Goal: Transaction & Acquisition: Download file/media

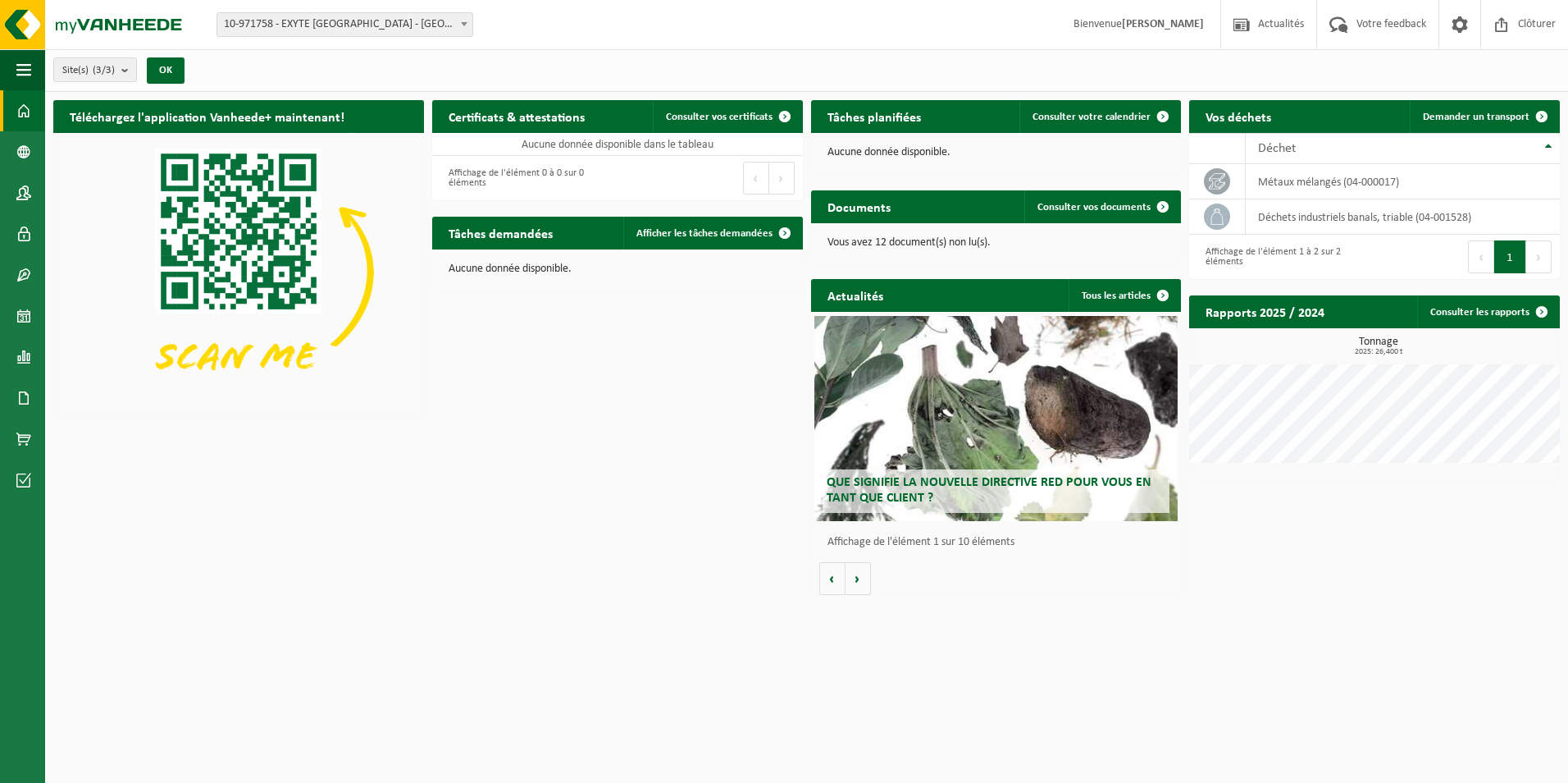
click at [381, 31] on span "10-971758 - EXYTE [GEOGRAPHIC_DATA] - [GEOGRAPHIC_DATA]" at bounding box center [345, 24] width 255 height 23
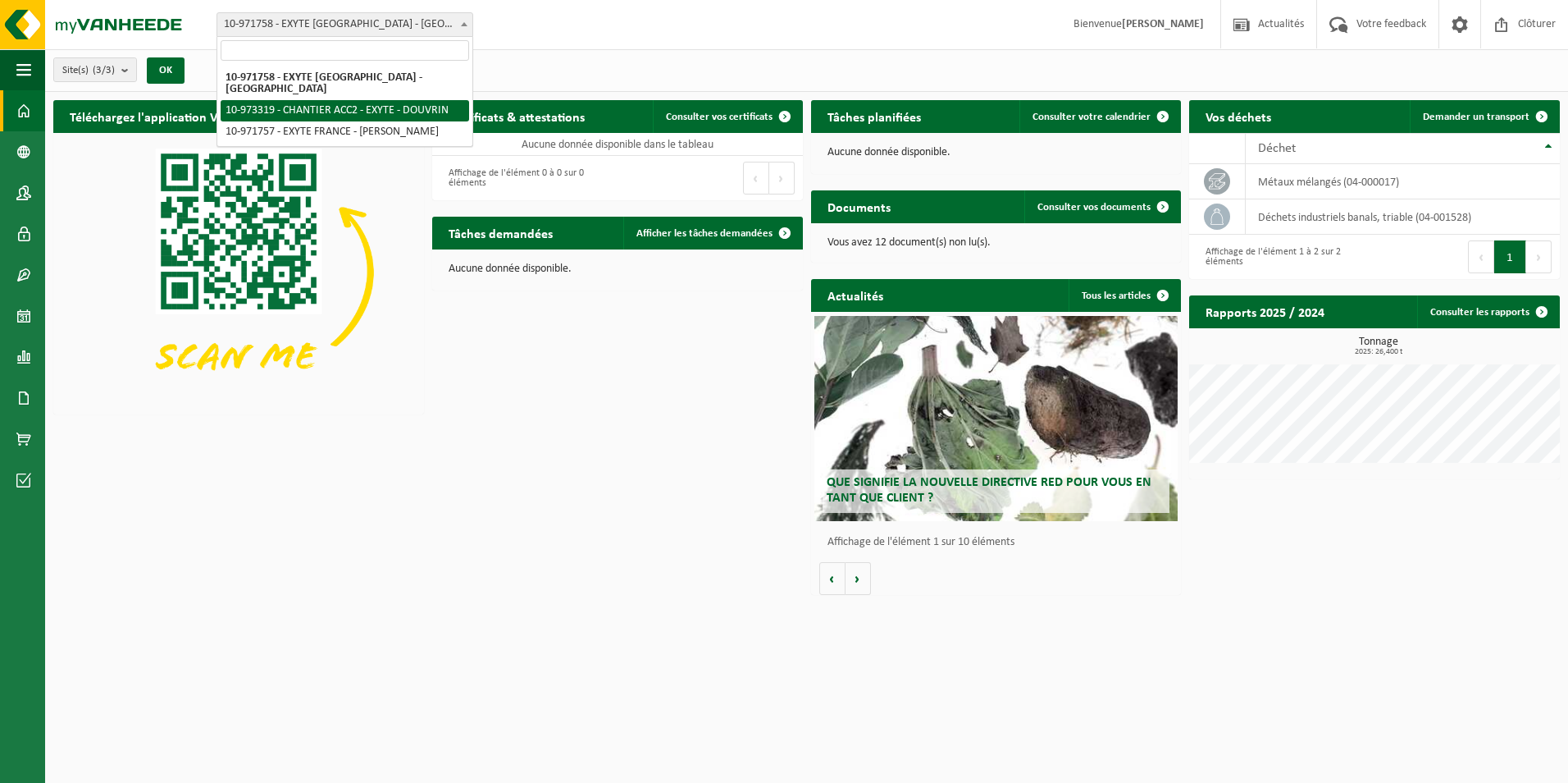
select select "156896"
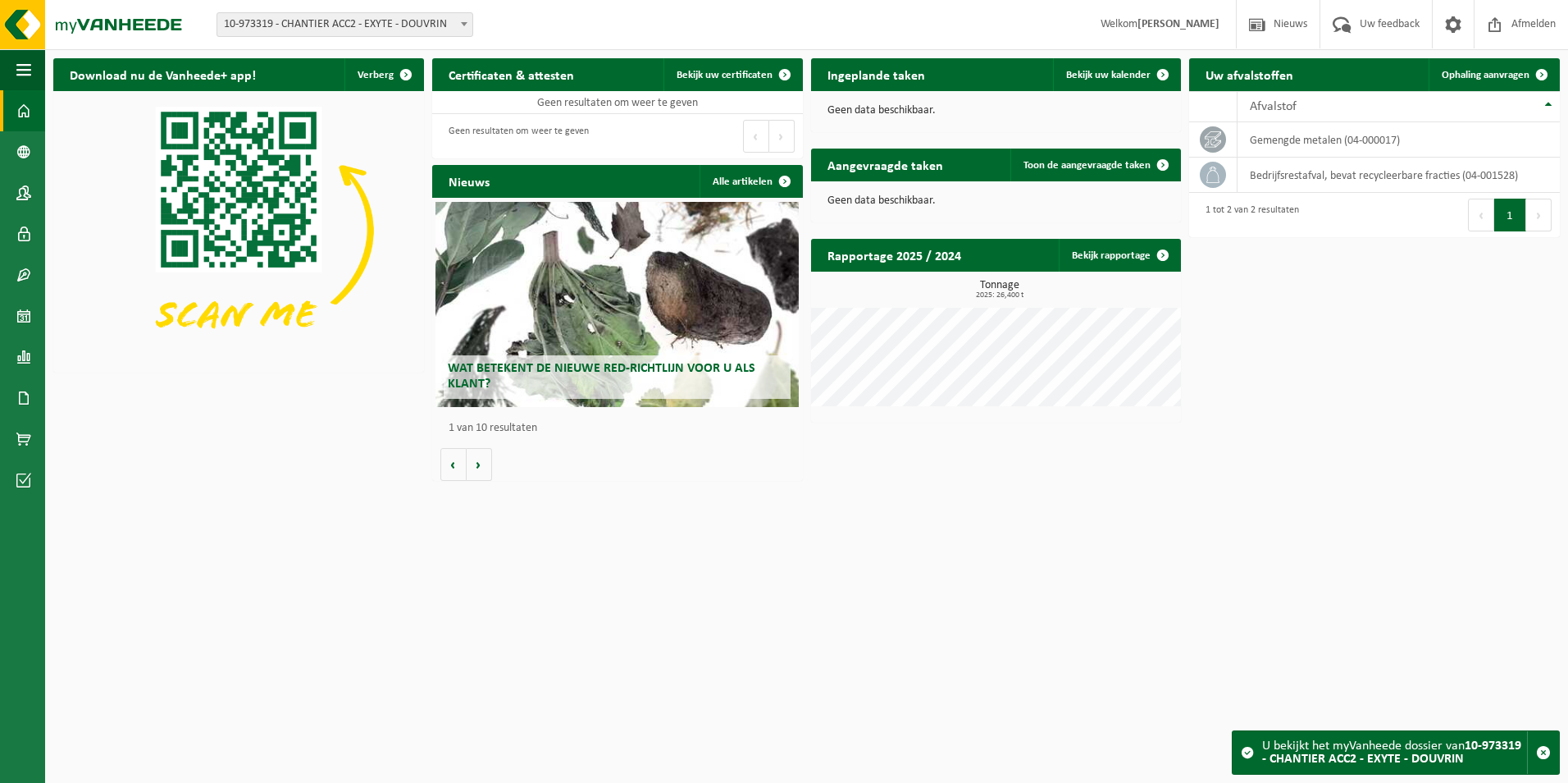
click at [458, 30] on span at bounding box center [464, 23] width 16 height 21
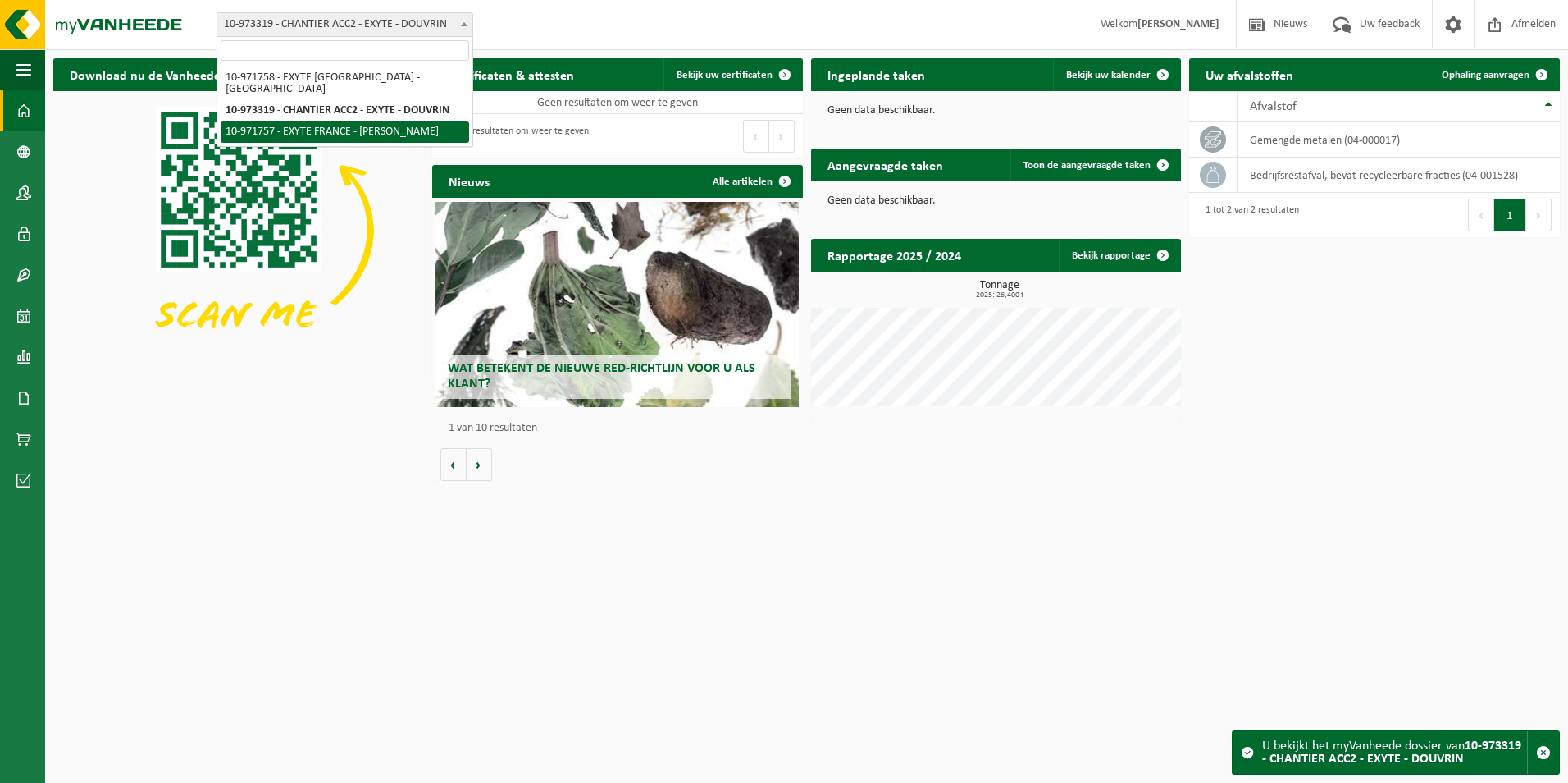
select select "155985"
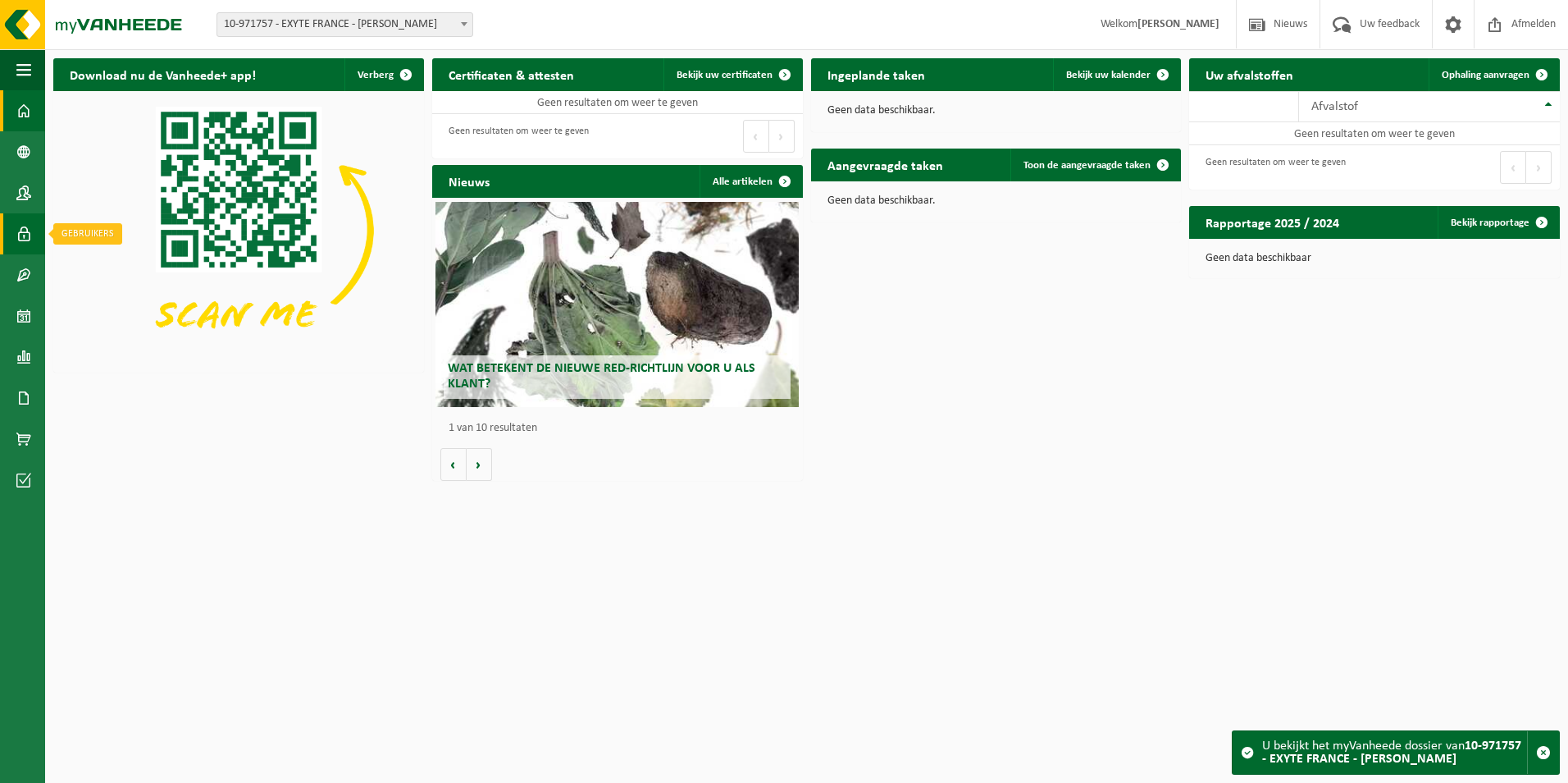
click at [21, 229] on span at bounding box center [23, 234] width 14 height 41
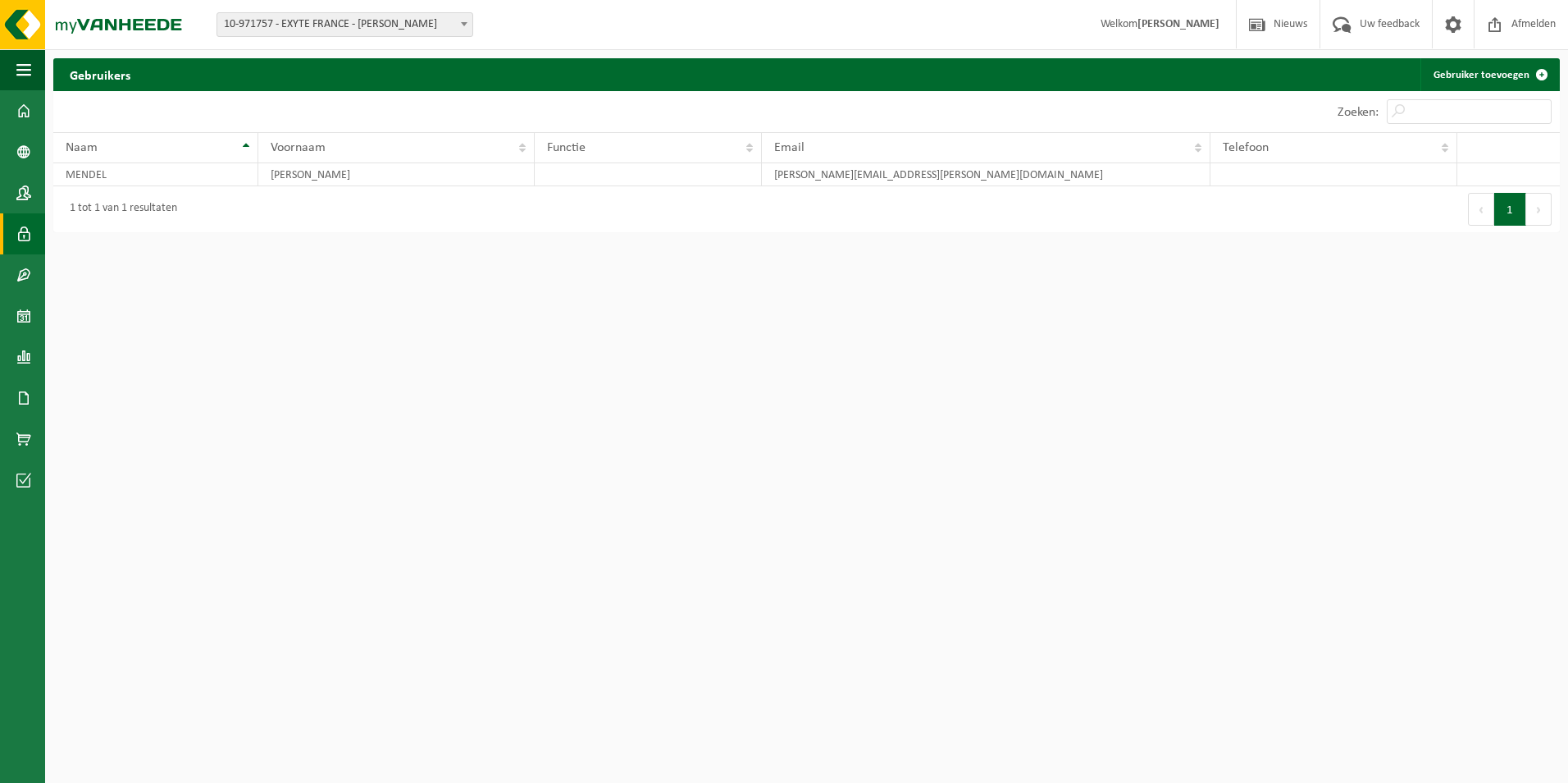
click at [21, 229] on span at bounding box center [23, 234] width 14 height 41
click at [27, 197] on span at bounding box center [23, 193] width 14 height 41
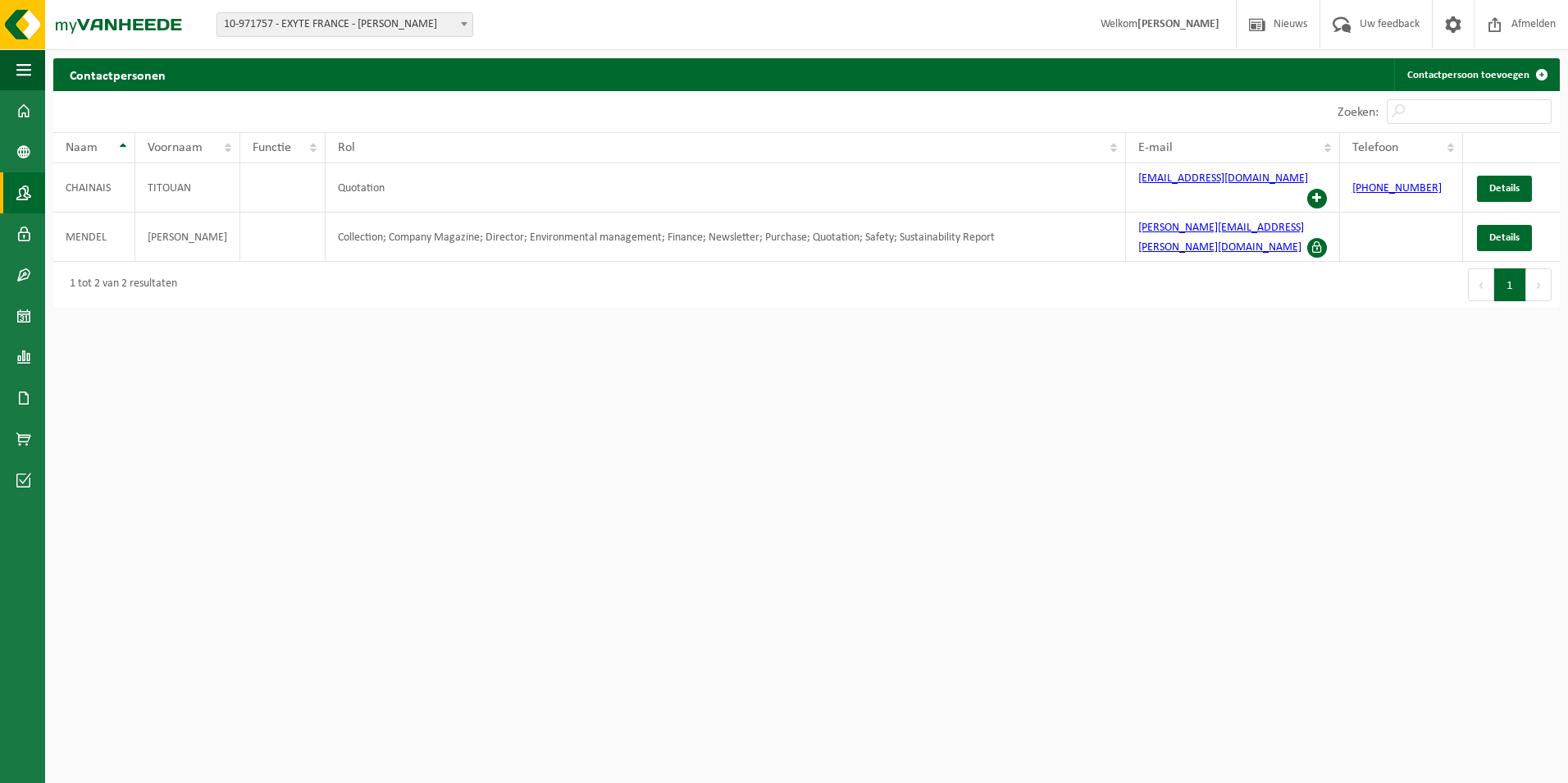
click at [27, 197] on span at bounding box center [23, 193] width 14 height 41
click at [34, 162] on link "Bedrijfsgegevens" at bounding box center [22, 152] width 45 height 41
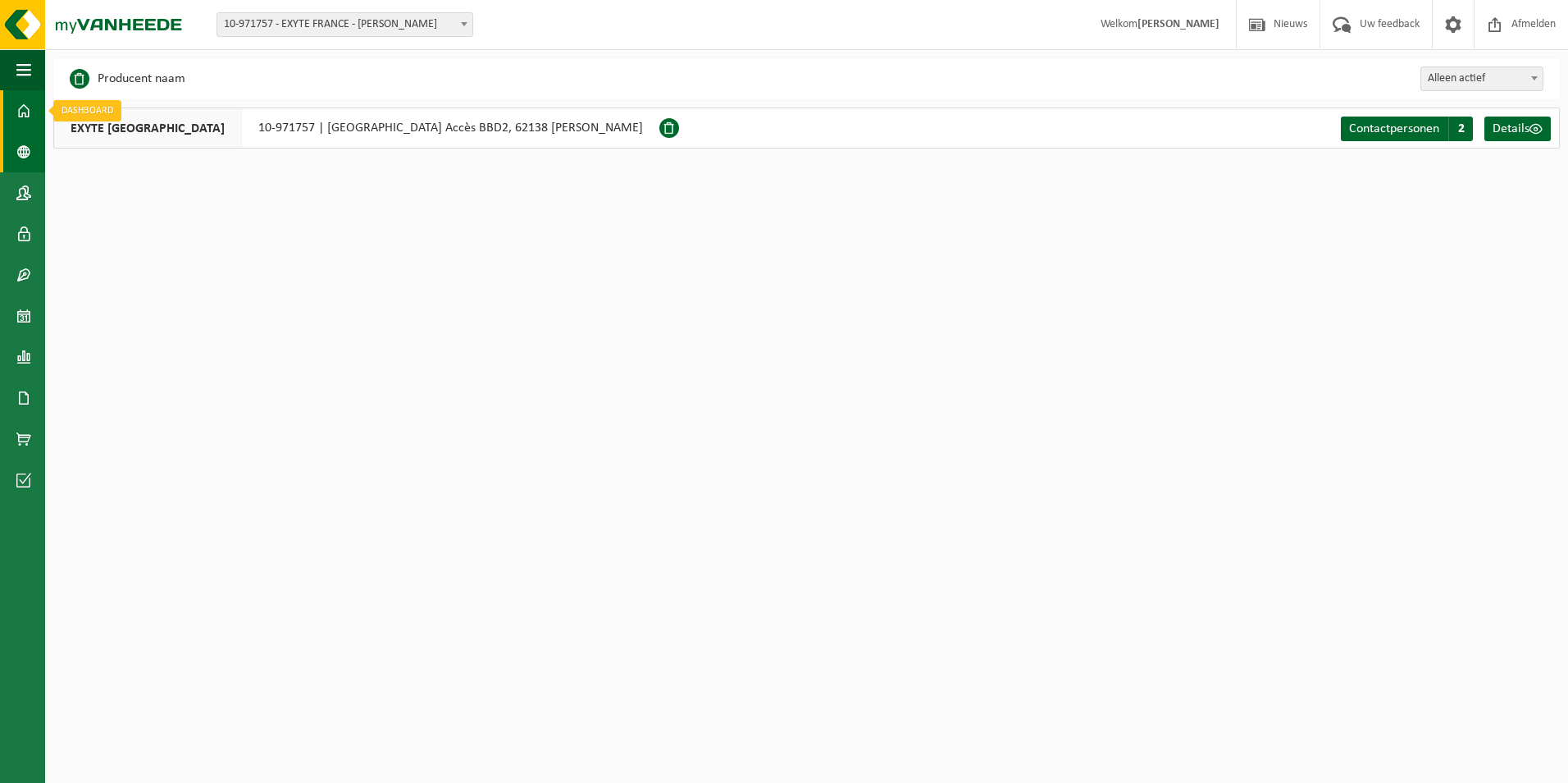
click at [21, 121] on span at bounding box center [23, 110] width 14 height 41
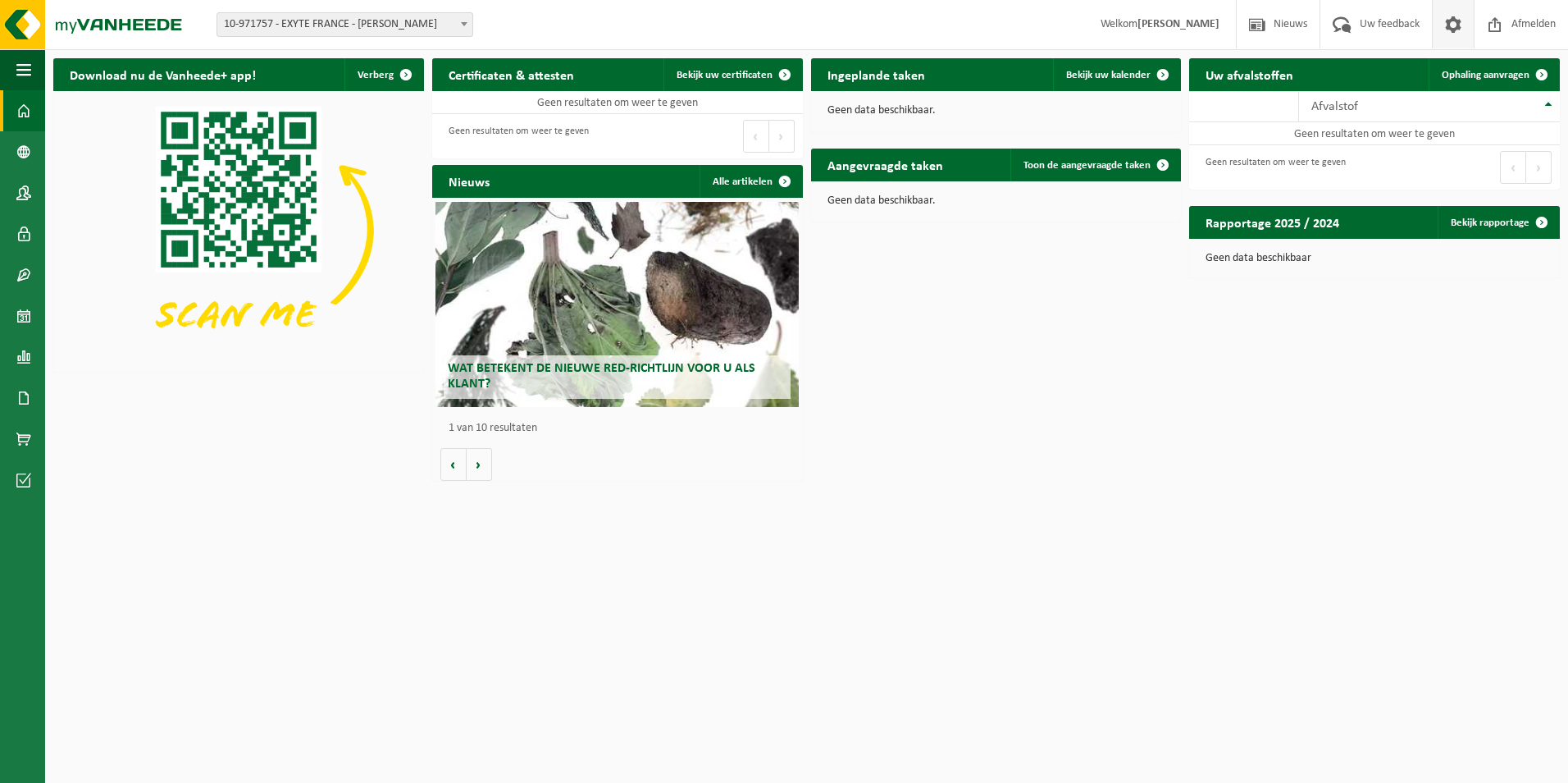
click at [1460, 27] on span at bounding box center [1453, 24] width 25 height 48
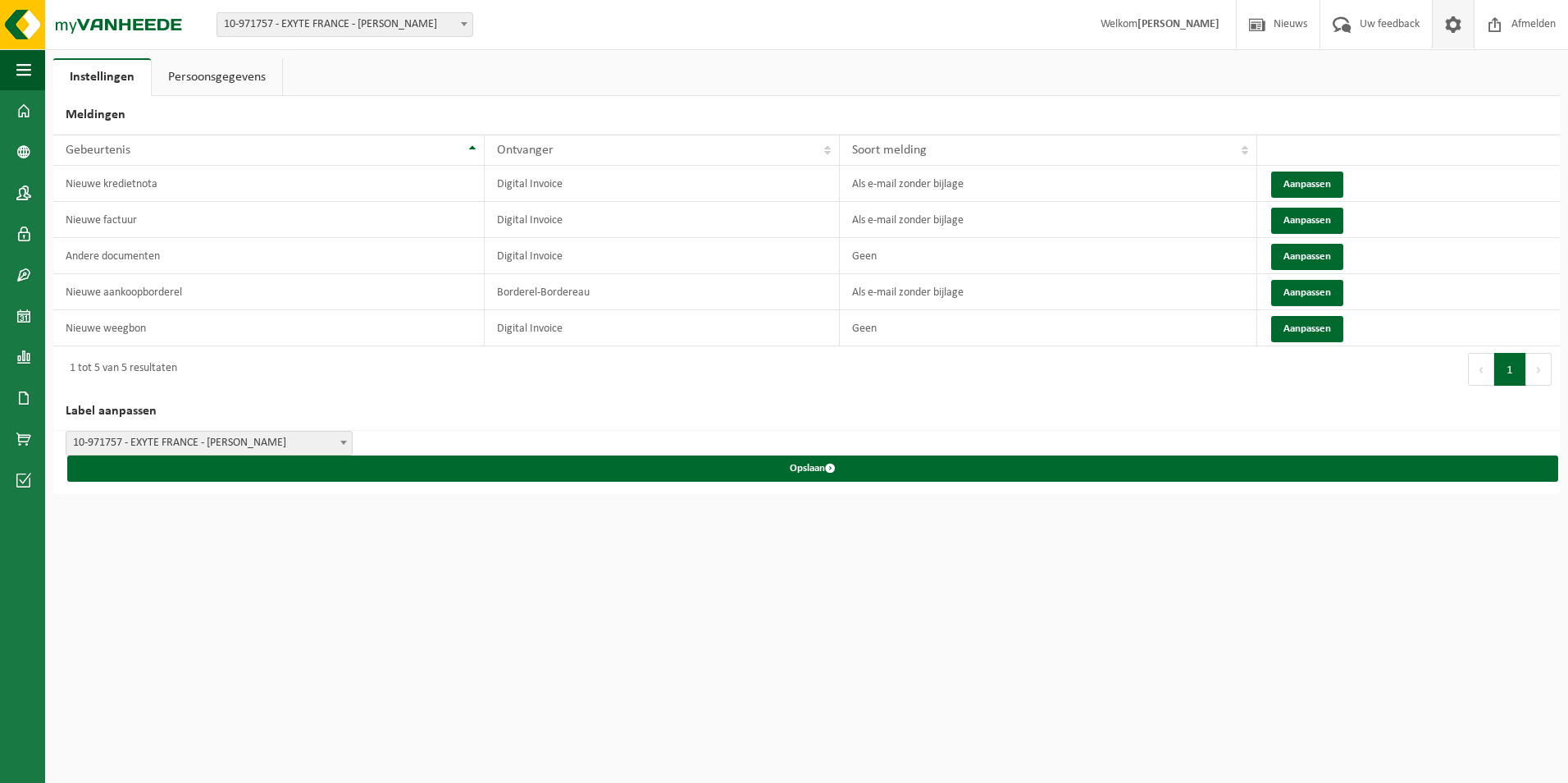
click at [1173, 25] on strong "[PERSON_NAME]" at bounding box center [1178, 24] width 82 height 12
click at [1520, 22] on span "Afmelden" at bounding box center [1534, 24] width 53 height 48
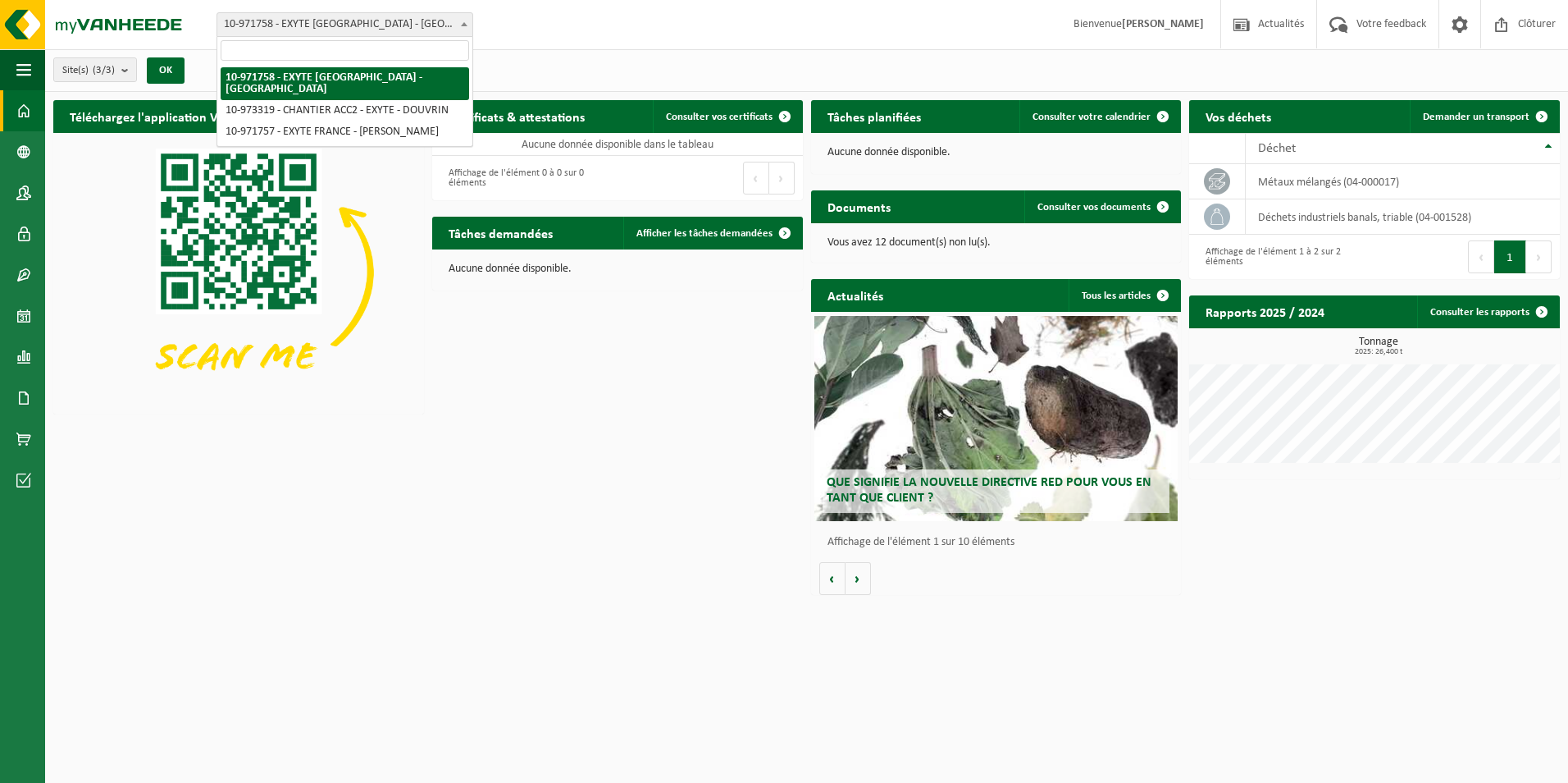
click at [464, 20] on span at bounding box center [464, 23] width 16 height 21
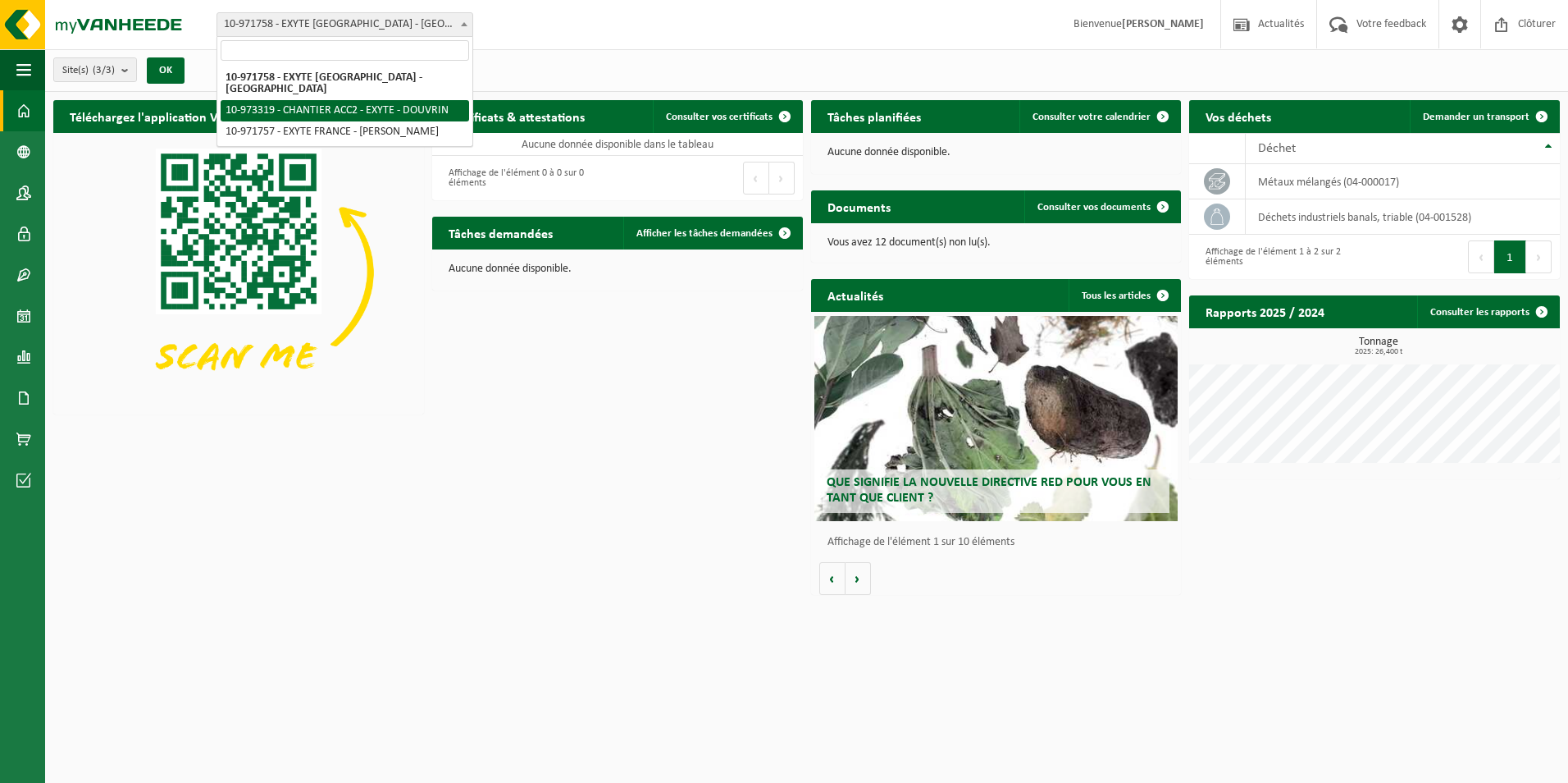
select select "156896"
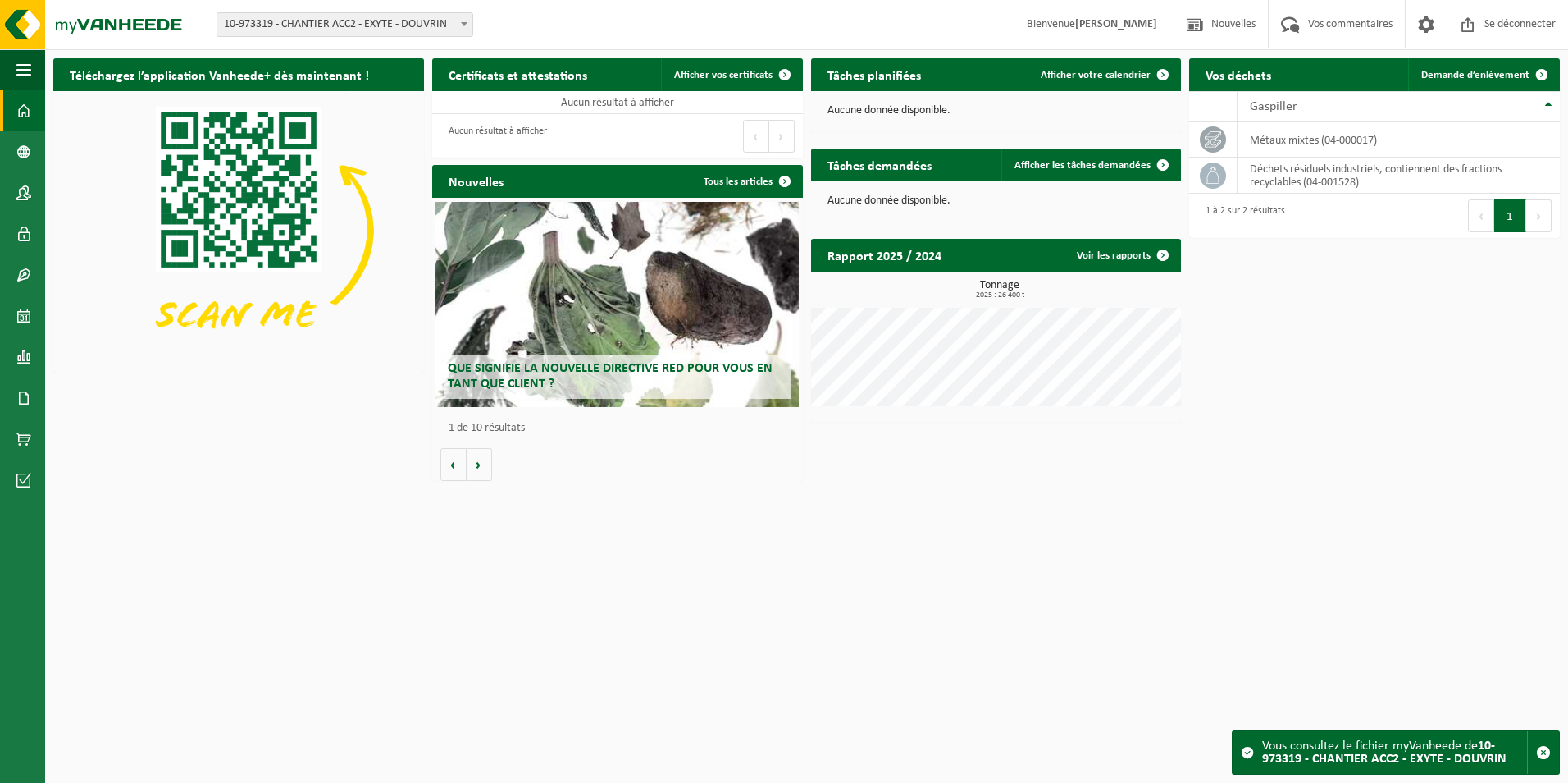
click at [464, 31] on span at bounding box center [464, 23] width 16 height 21
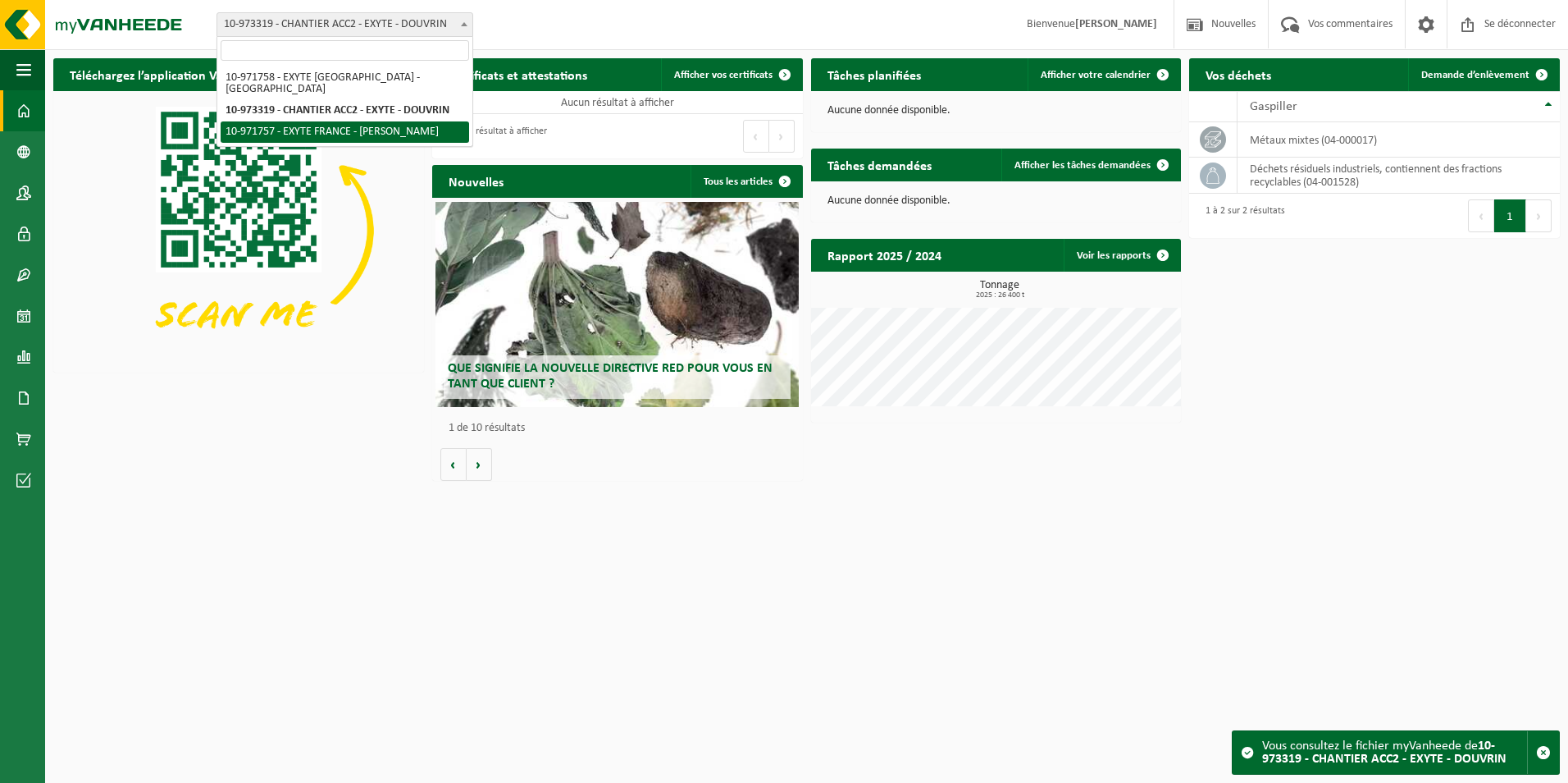
select select "155985"
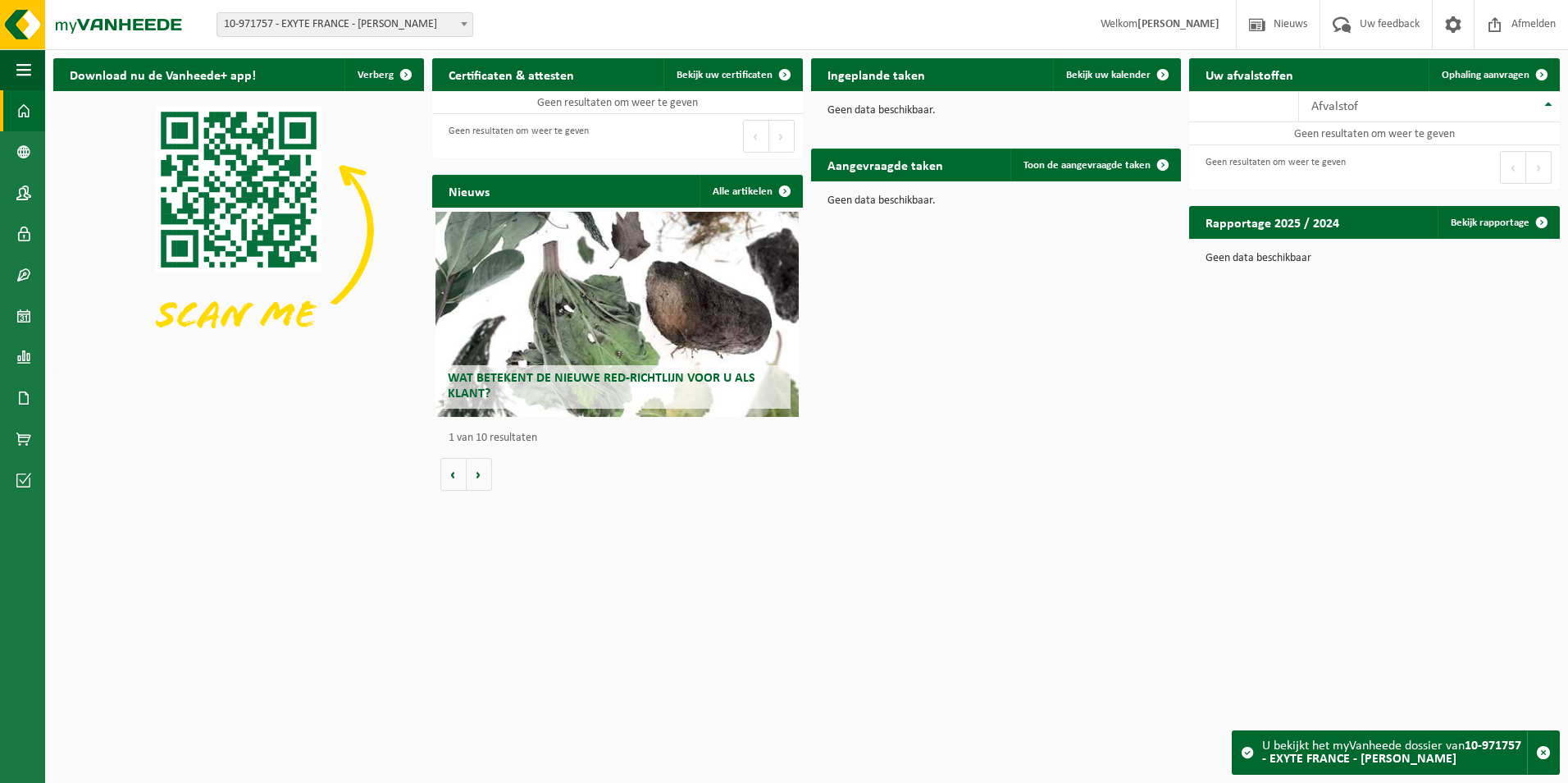
click at [469, 21] on span at bounding box center [464, 23] width 16 height 21
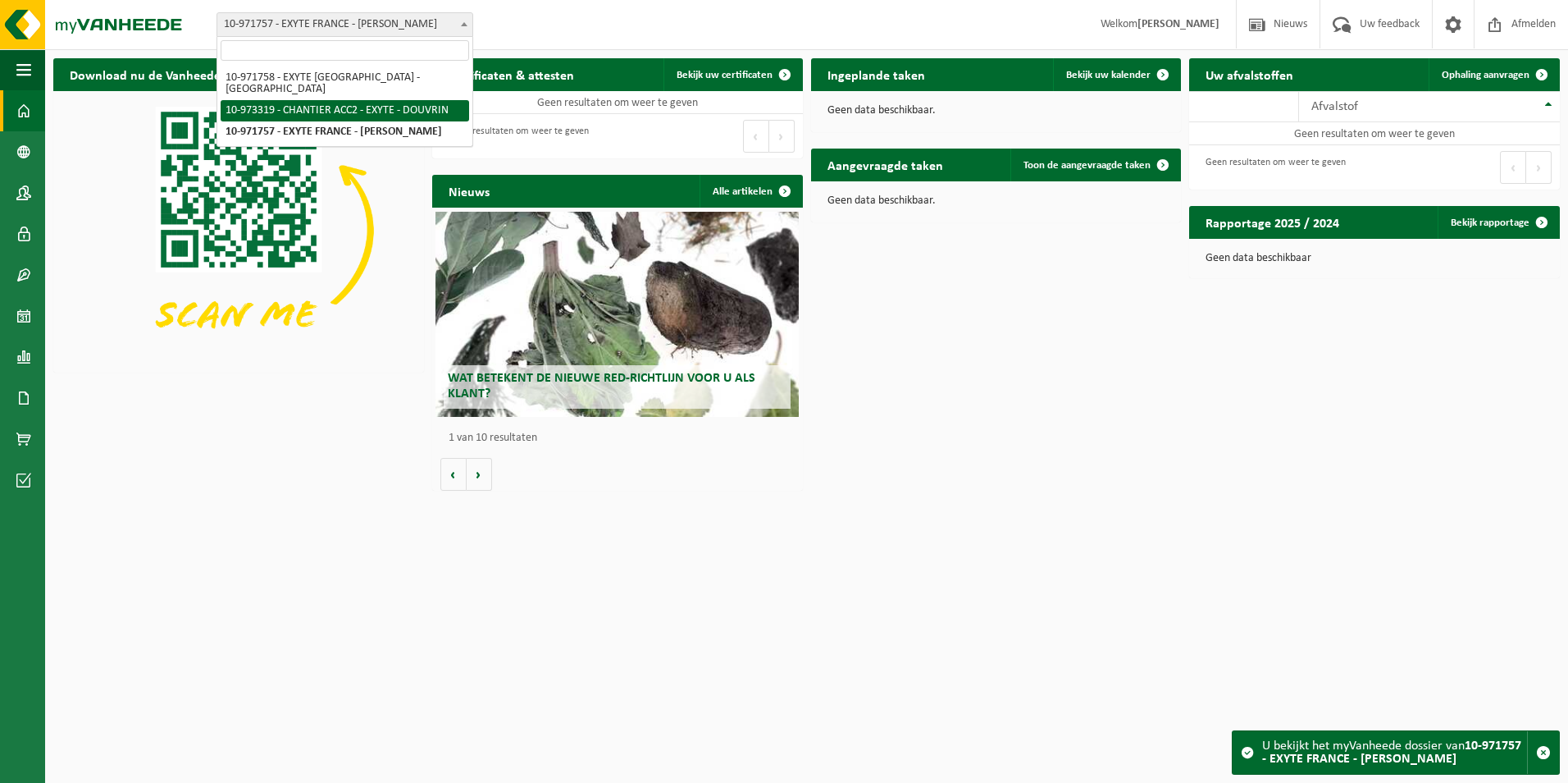
select select "156896"
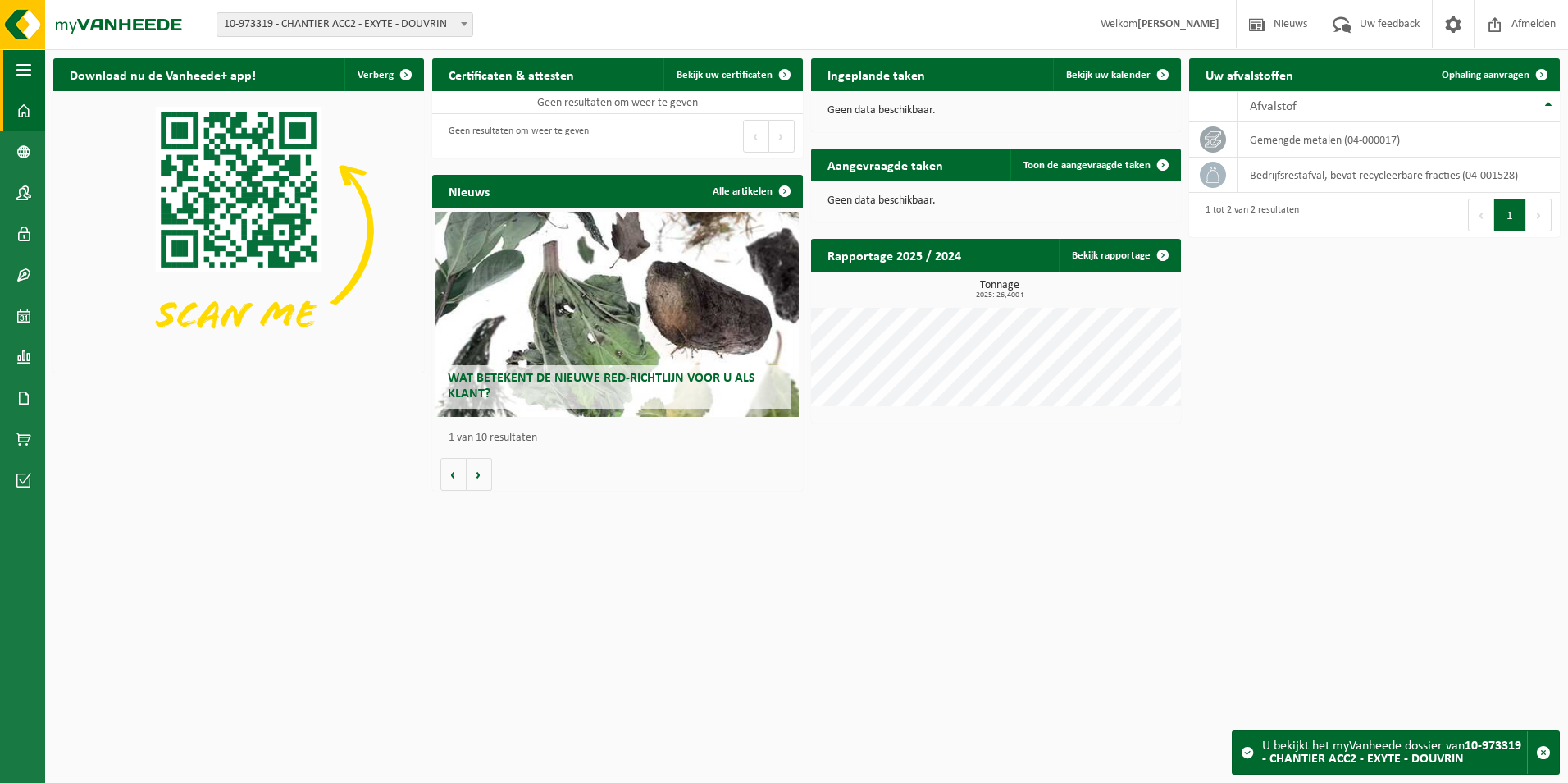
click at [27, 77] on span "button" at bounding box center [23, 70] width 14 height 41
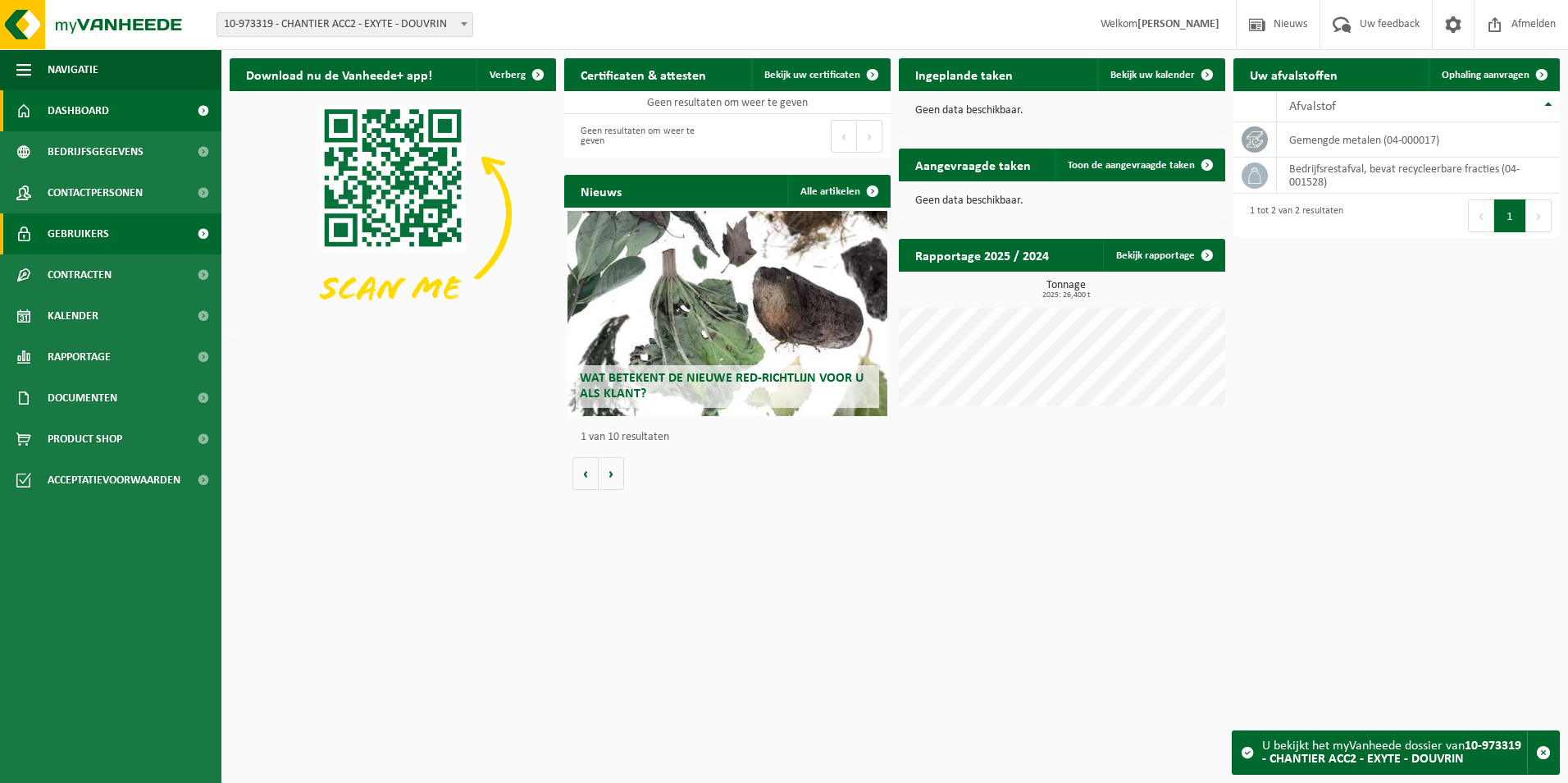
click at [112, 245] on link "Gebruikers" at bounding box center [110, 234] width 222 height 41
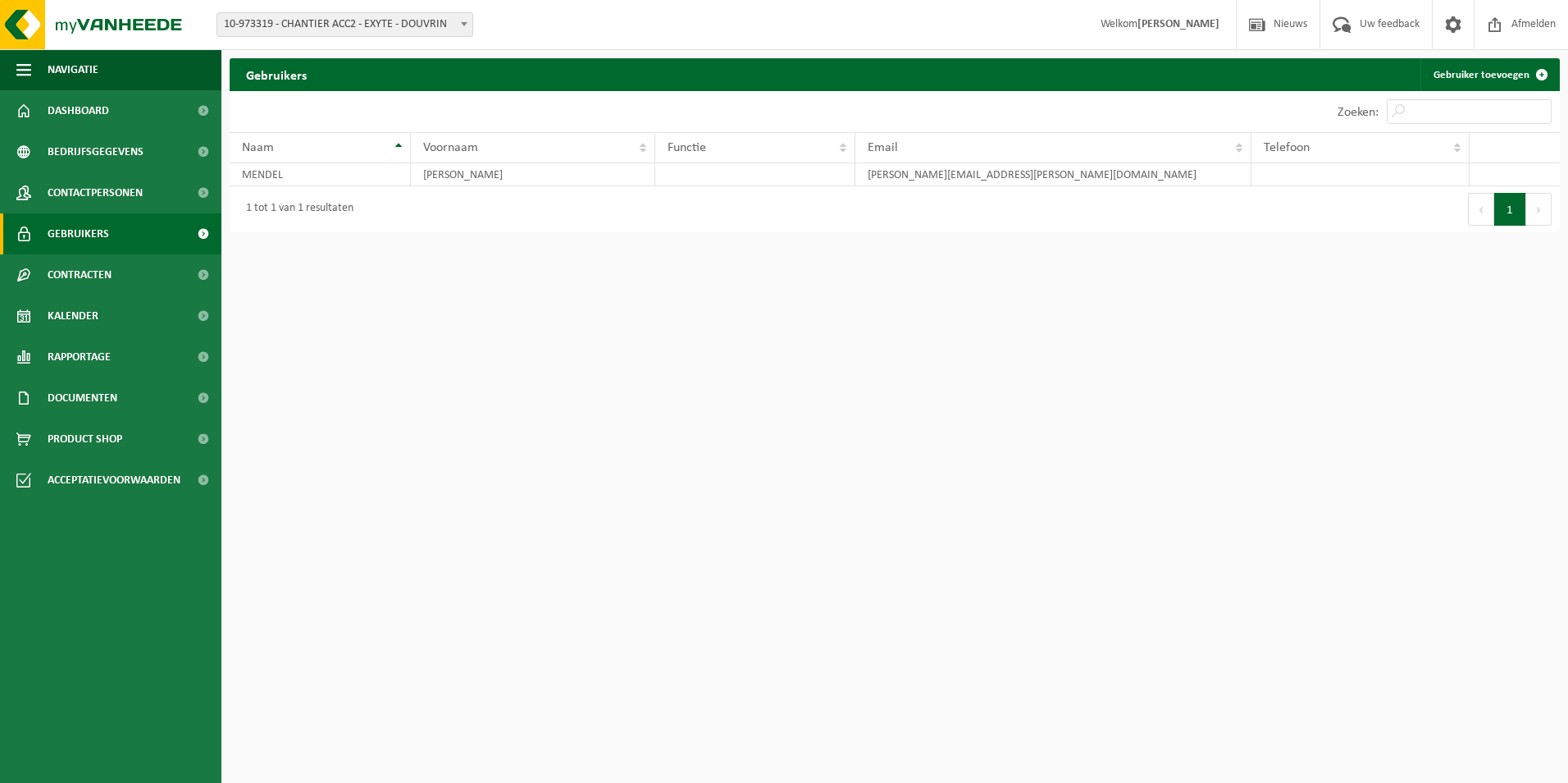
click at [112, 245] on link "Gebruikers" at bounding box center [110, 234] width 222 height 41
click at [114, 392] on span "Documenten" at bounding box center [82, 397] width 70 height 41
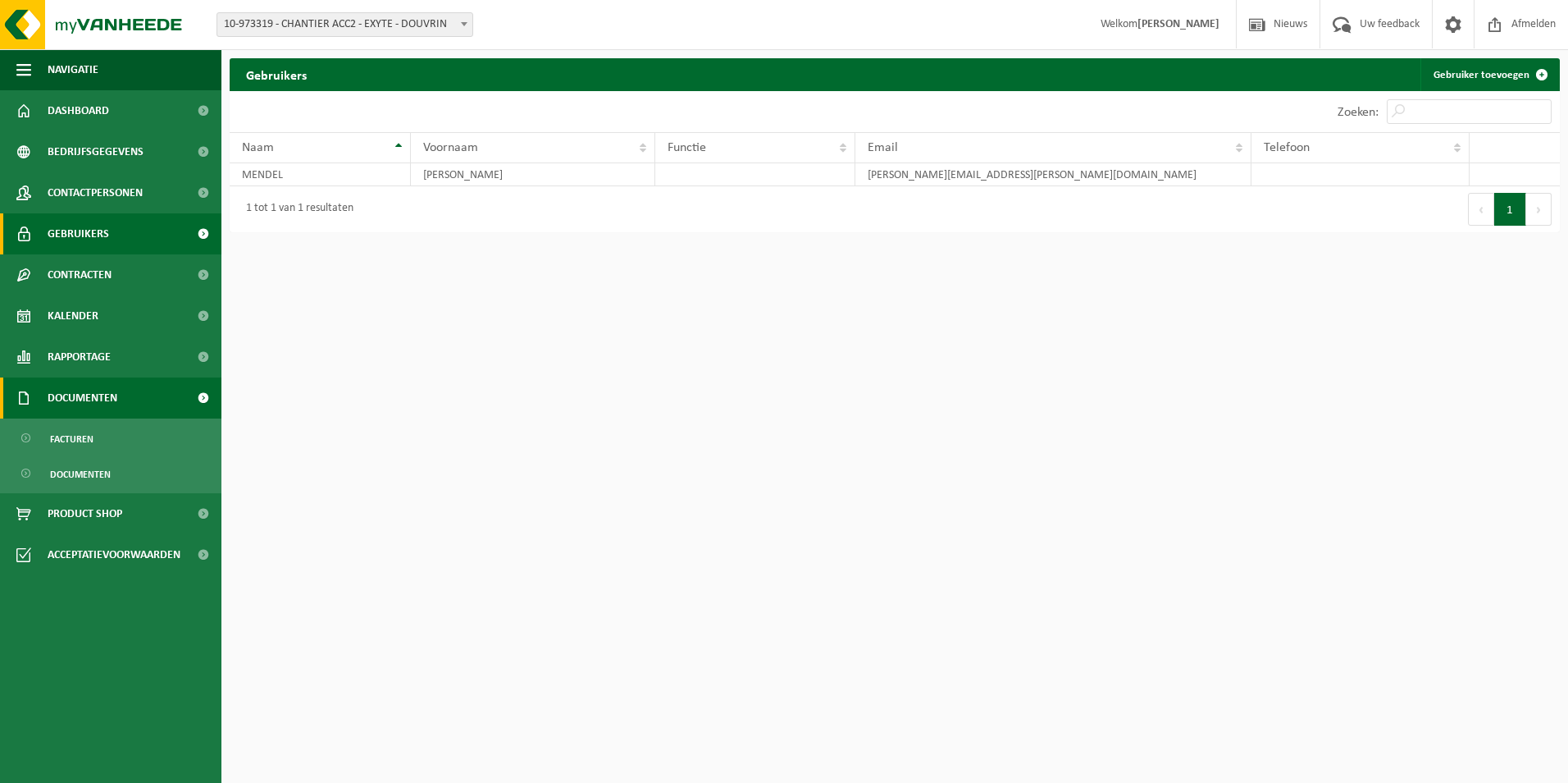
click at [114, 392] on span "Documenten" at bounding box center [82, 397] width 70 height 41
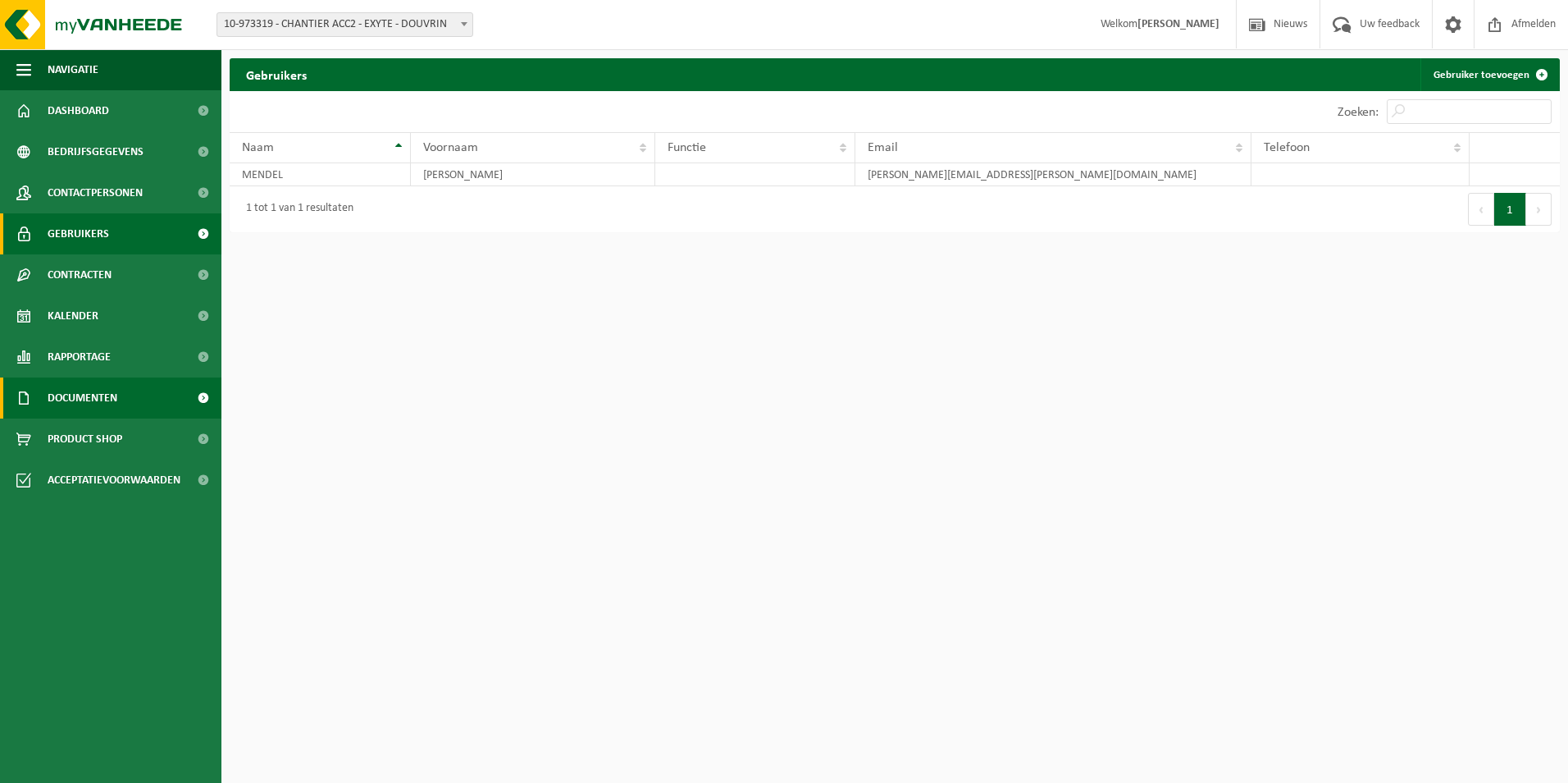
click at [114, 392] on span "Documenten" at bounding box center [82, 397] width 70 height 41
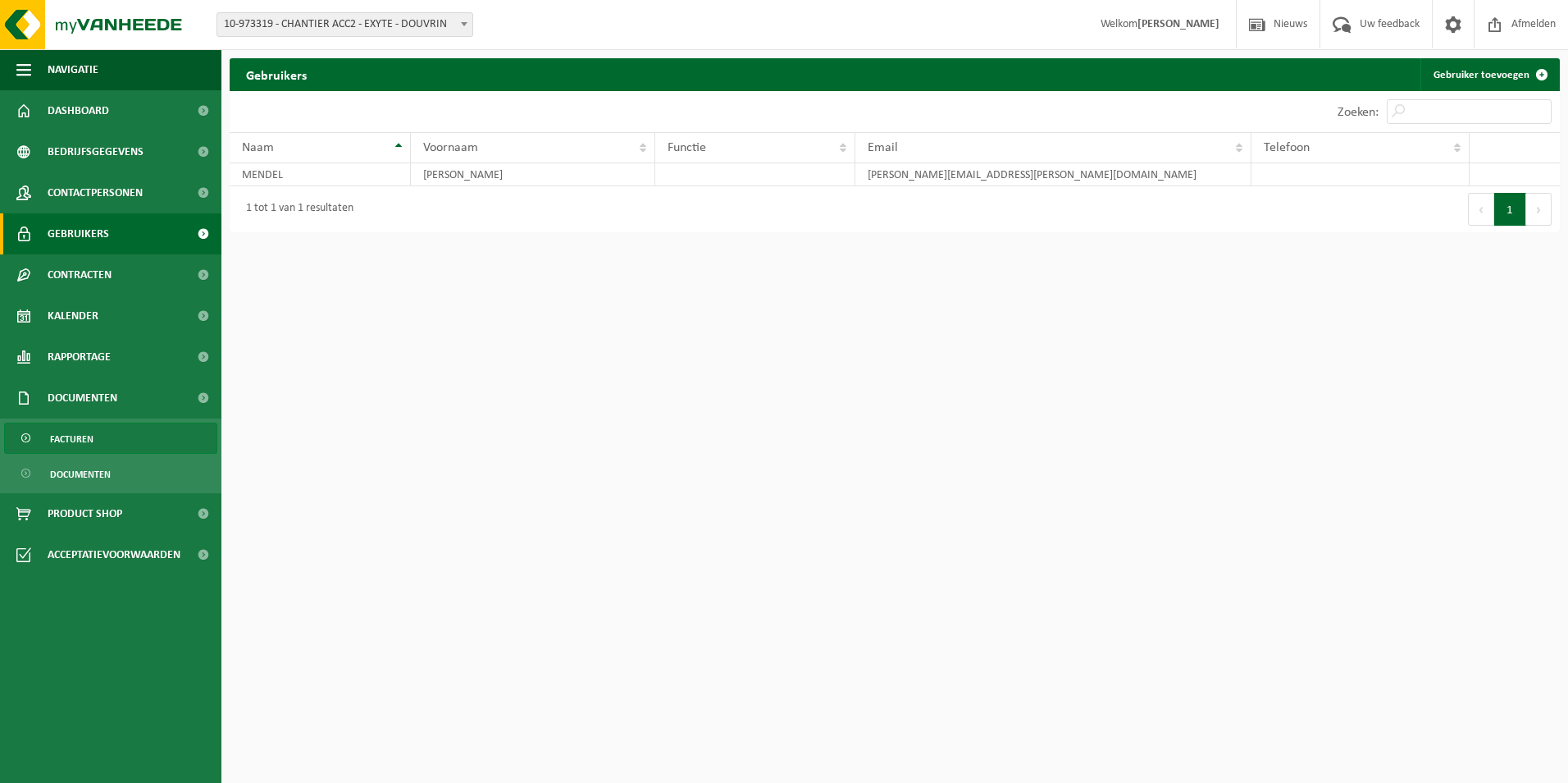
click at [87, 443] on span "Facturen" at bounding box center [71, 438] width 43 height 31
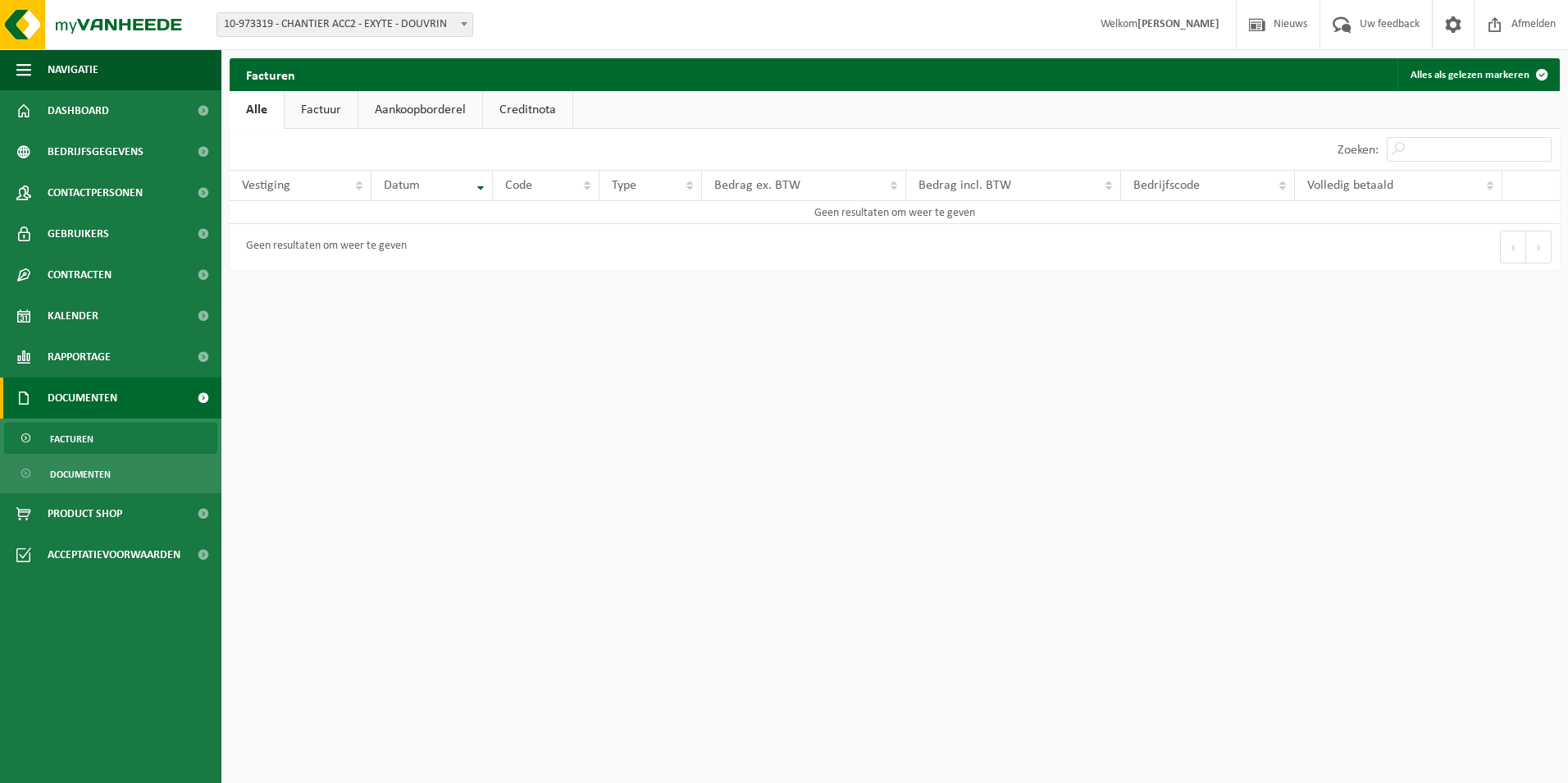
click at [407, 48] on div "Vestiging: 10-971758 - EXYTE [GEOGRAPHIC_DATA] - [GEOGRAPHIC_DATA] 10-973319 - …" at bounding box center [784, 25] width 1568 height 50
click at [409, 32] on span "10-973319 - CHANTIER ACC2 - EXYTE - DOUVRIN" at bounding box center [345, 24] width 255 height 23
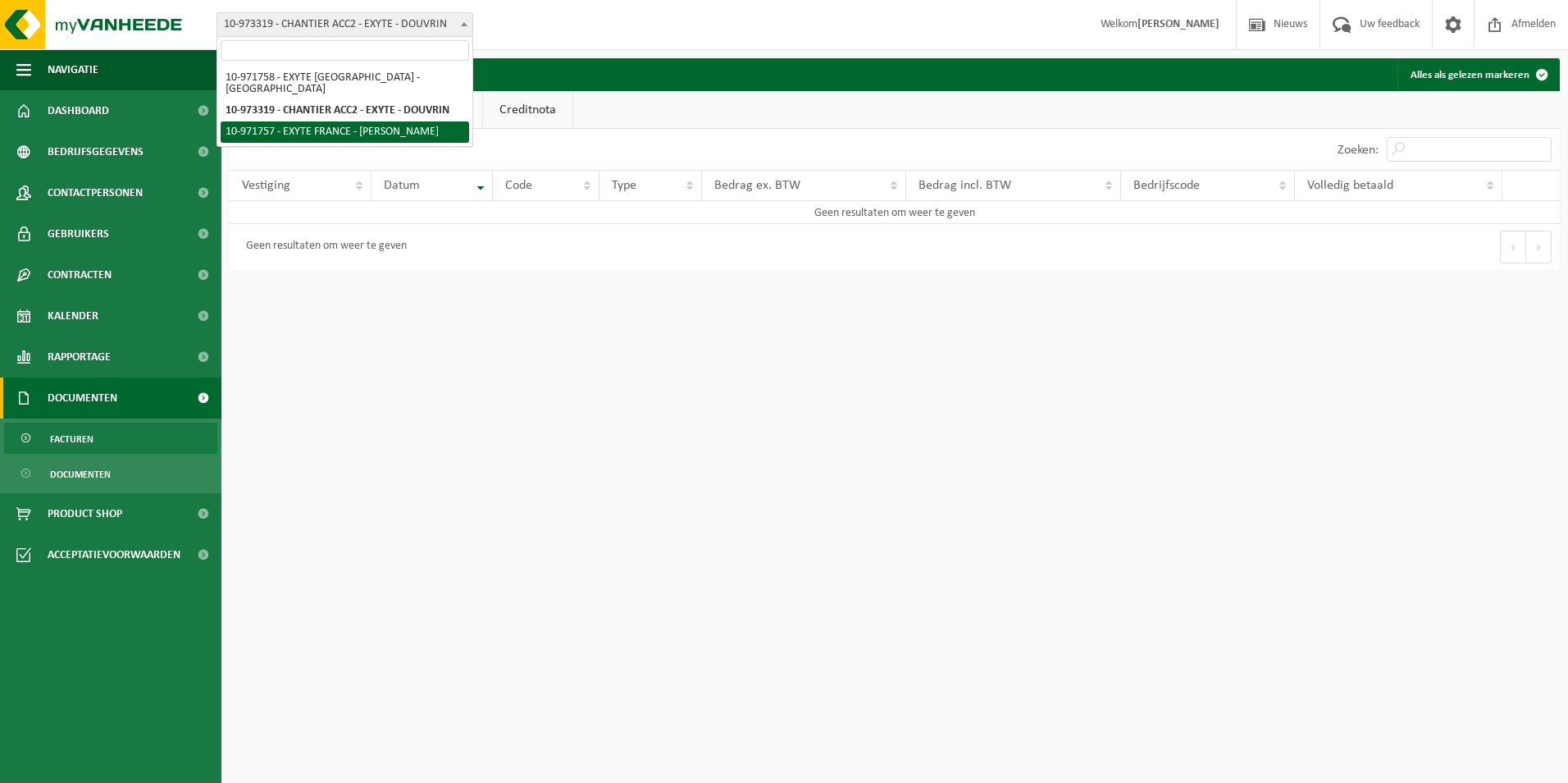
select select "155985"
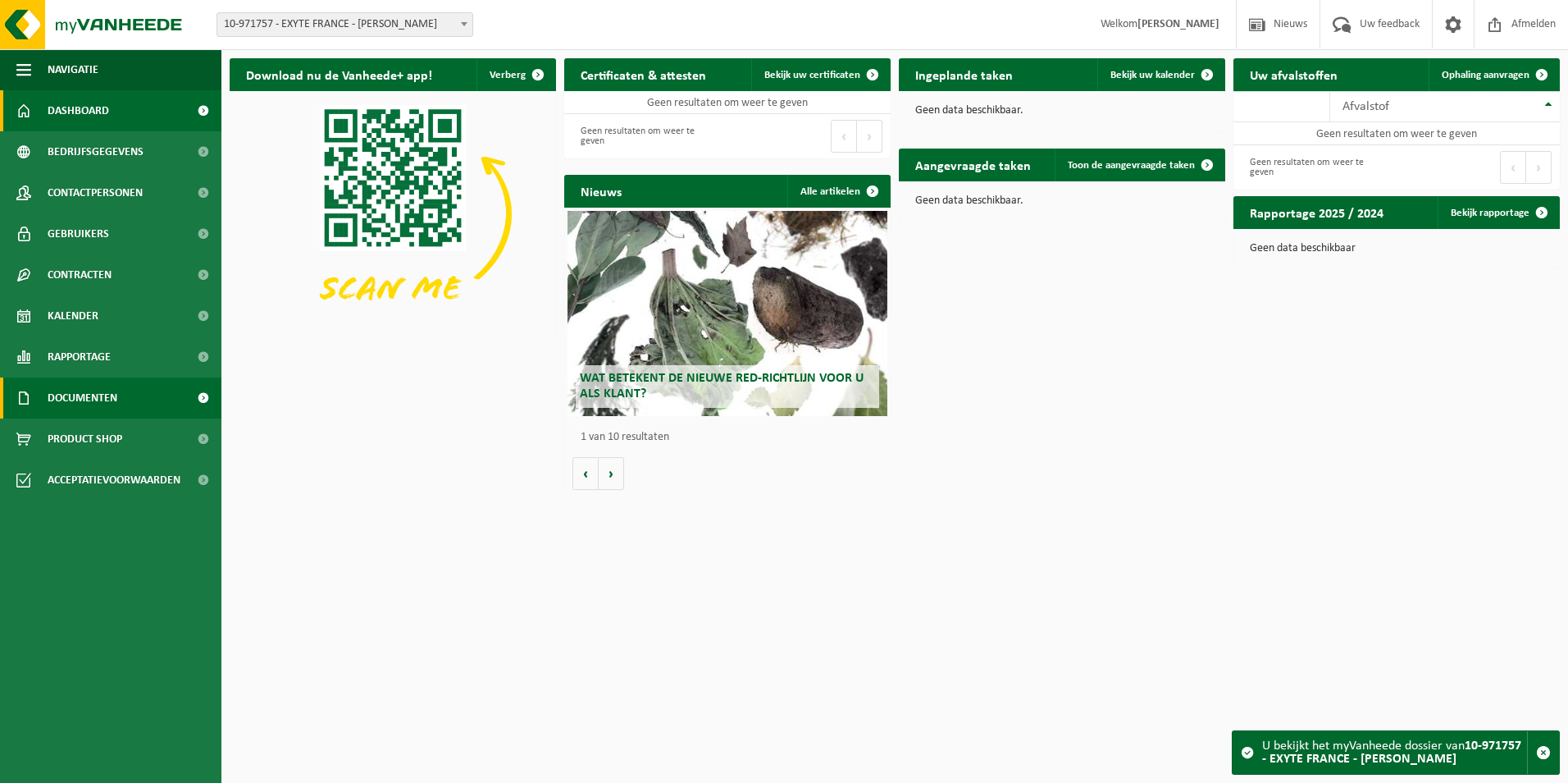
click at [205, 392] on span at bounding box center [202, 397] width 37 height 41
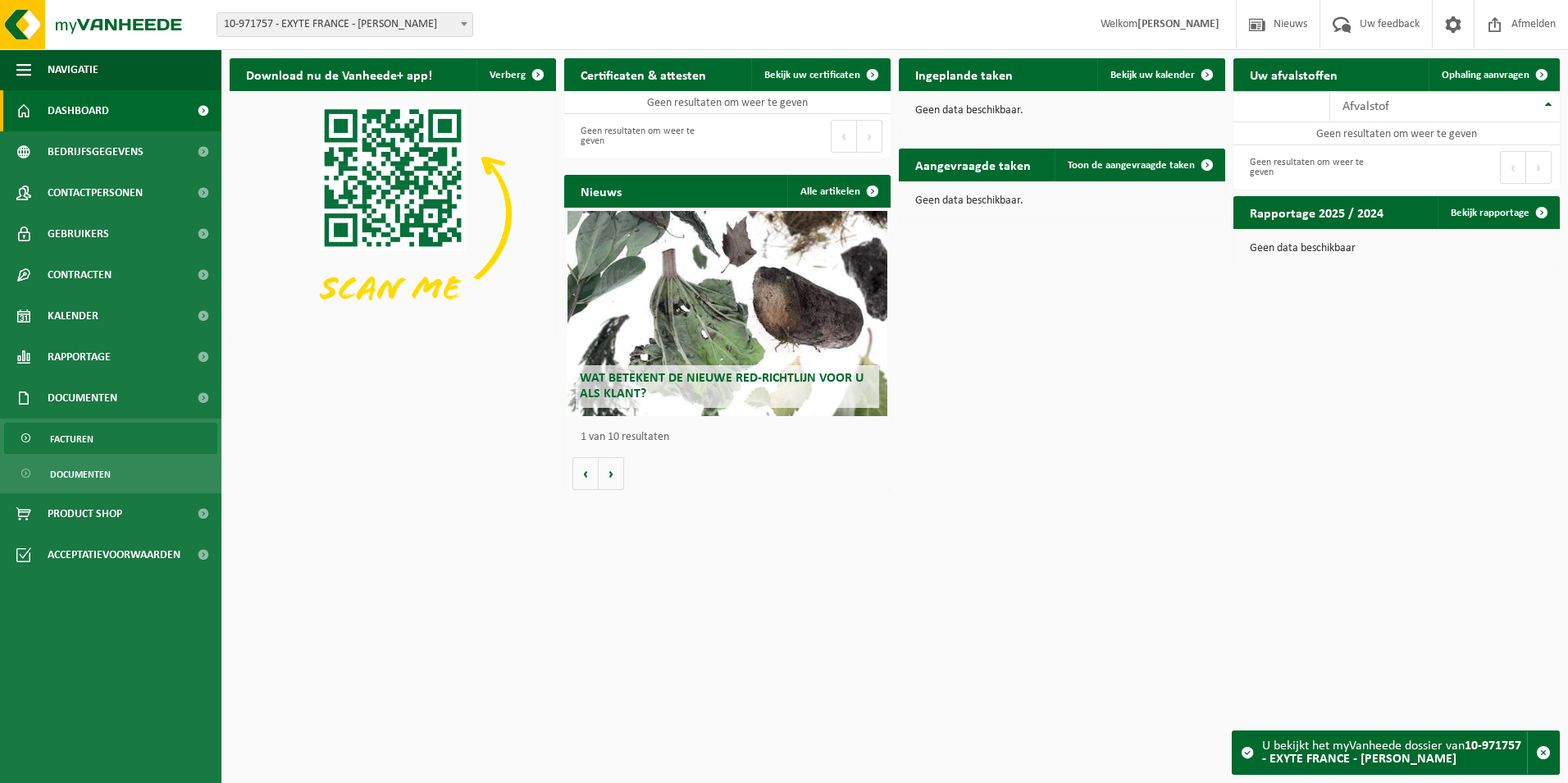
click at [90, 441] on span "Facturen" at bounding box center [71, 438] width 43 height 31
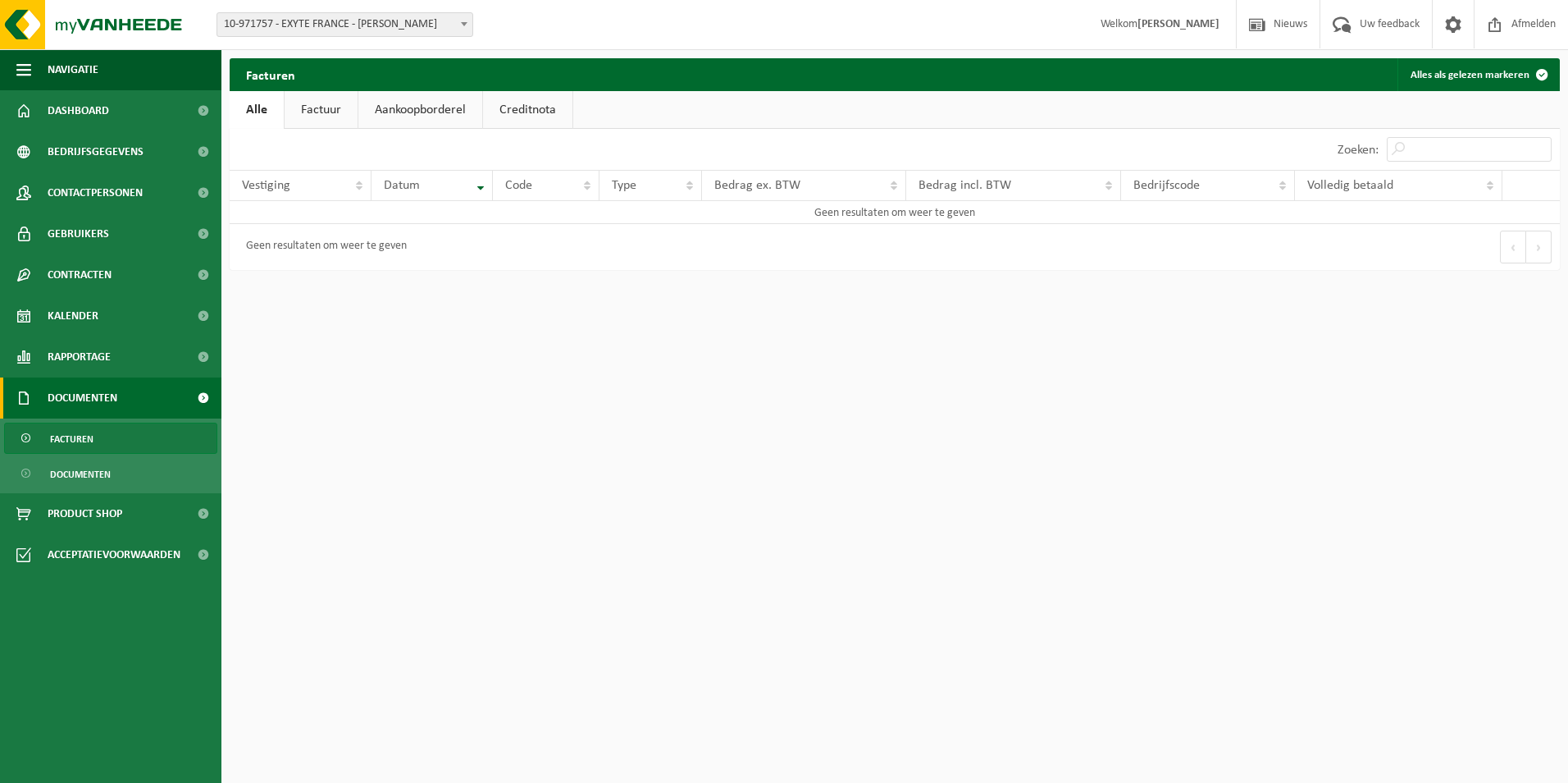
click at [322, 115] on link "Factuur" at bounding box center [321, 110] width 73 height 37
click at [263, 112] on link "Alle" at bounding box center [256, 110] width 53 height 37
click at [313, 113] on link "Factuur" at bounding box center [321, 110] width 73 height 37
click at [465, 18] on span at bounding box center [464, 23] width 16 height 21
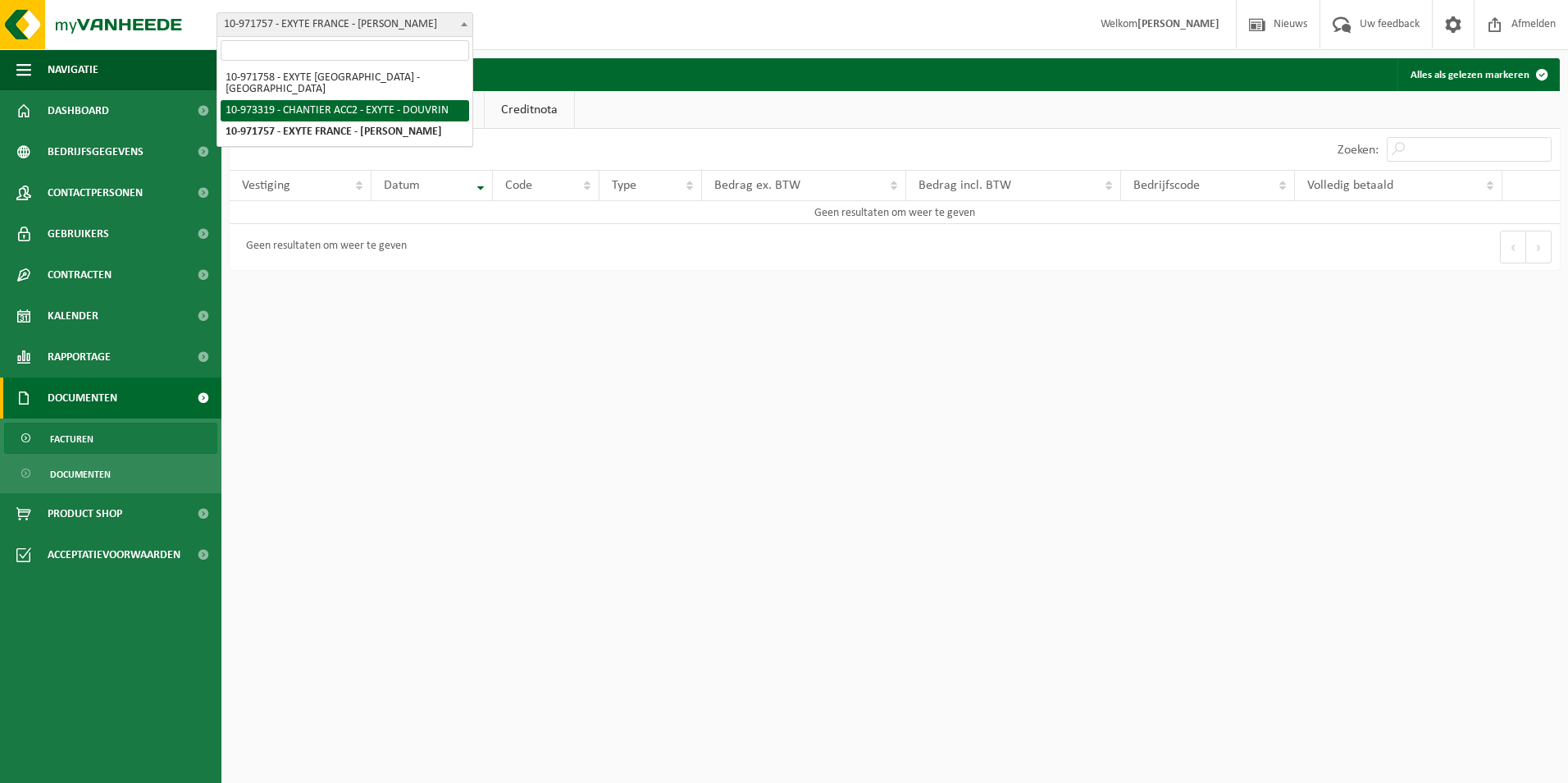
select select "156896"
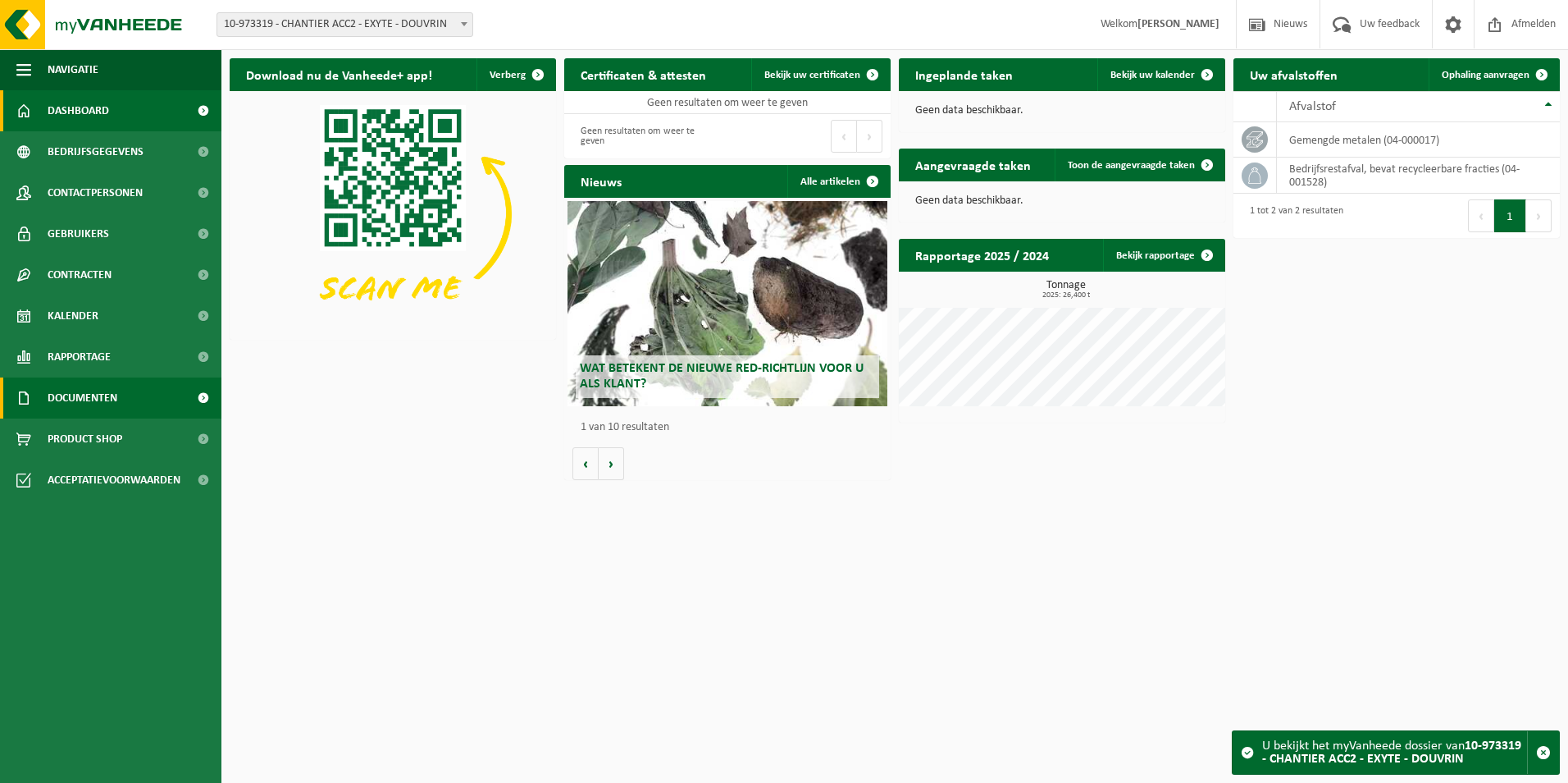
click at [117, 390] on span "Documenten" at bounding box center [82, 397] width 70 height 41
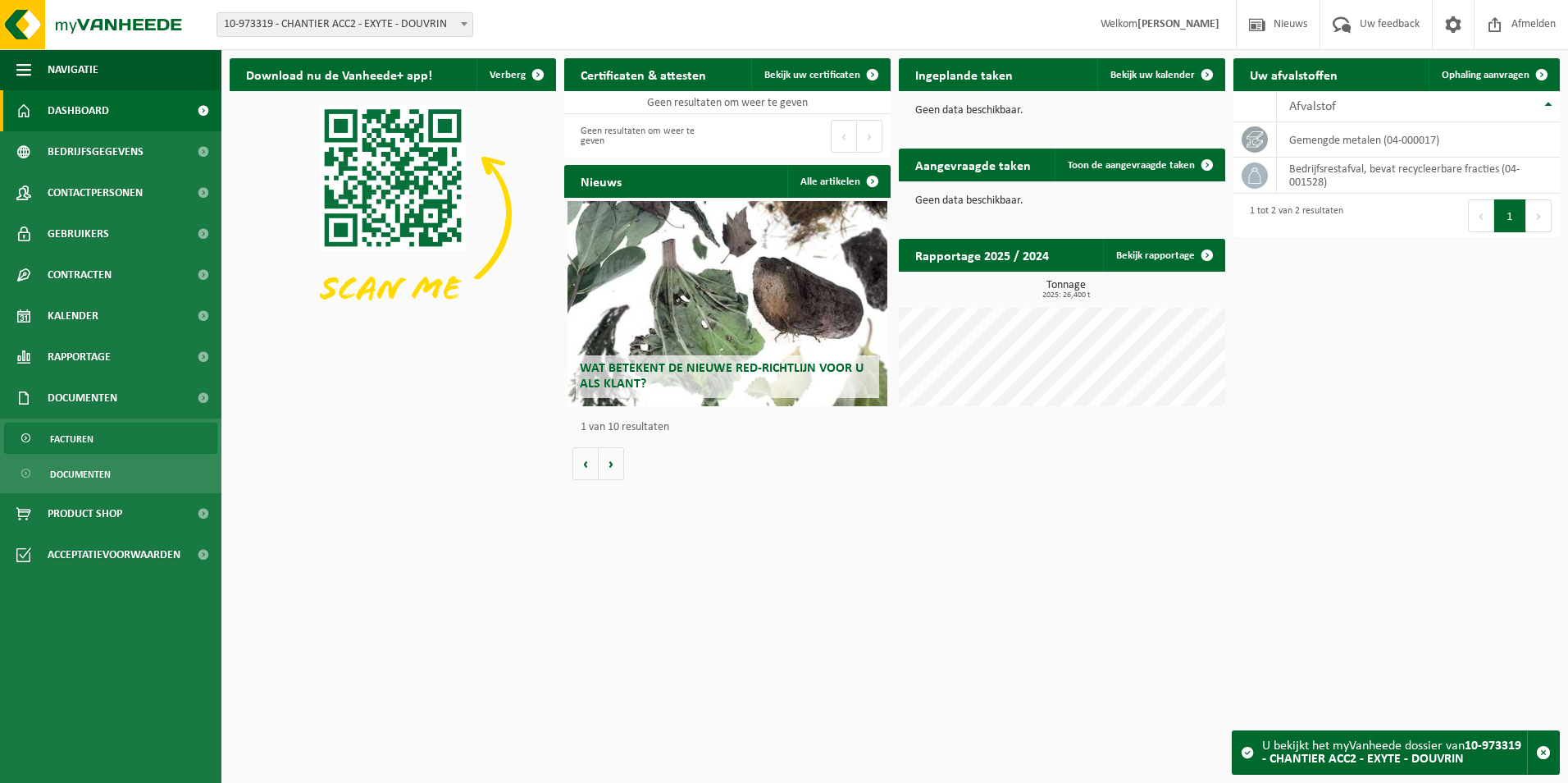
click at [115, 449] on link "Facturen" at bounding box center [110, 438] width 213 height 31
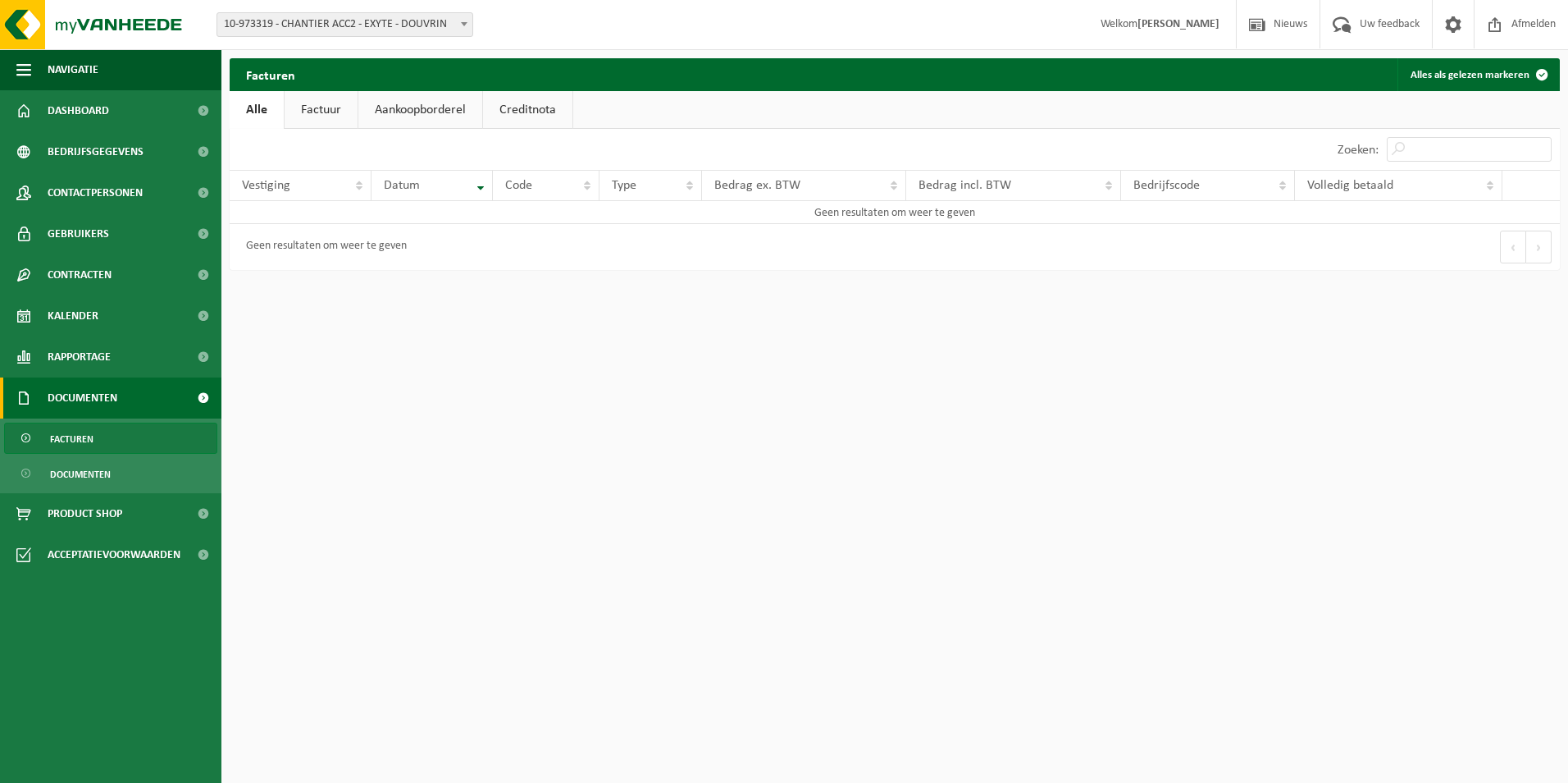
click at [342, 109] on link "Factuur" at bounding box center [321, 110] width 73 height 37
click at [198, 104] on span at bounding box center [202, 110] width 37 height 41
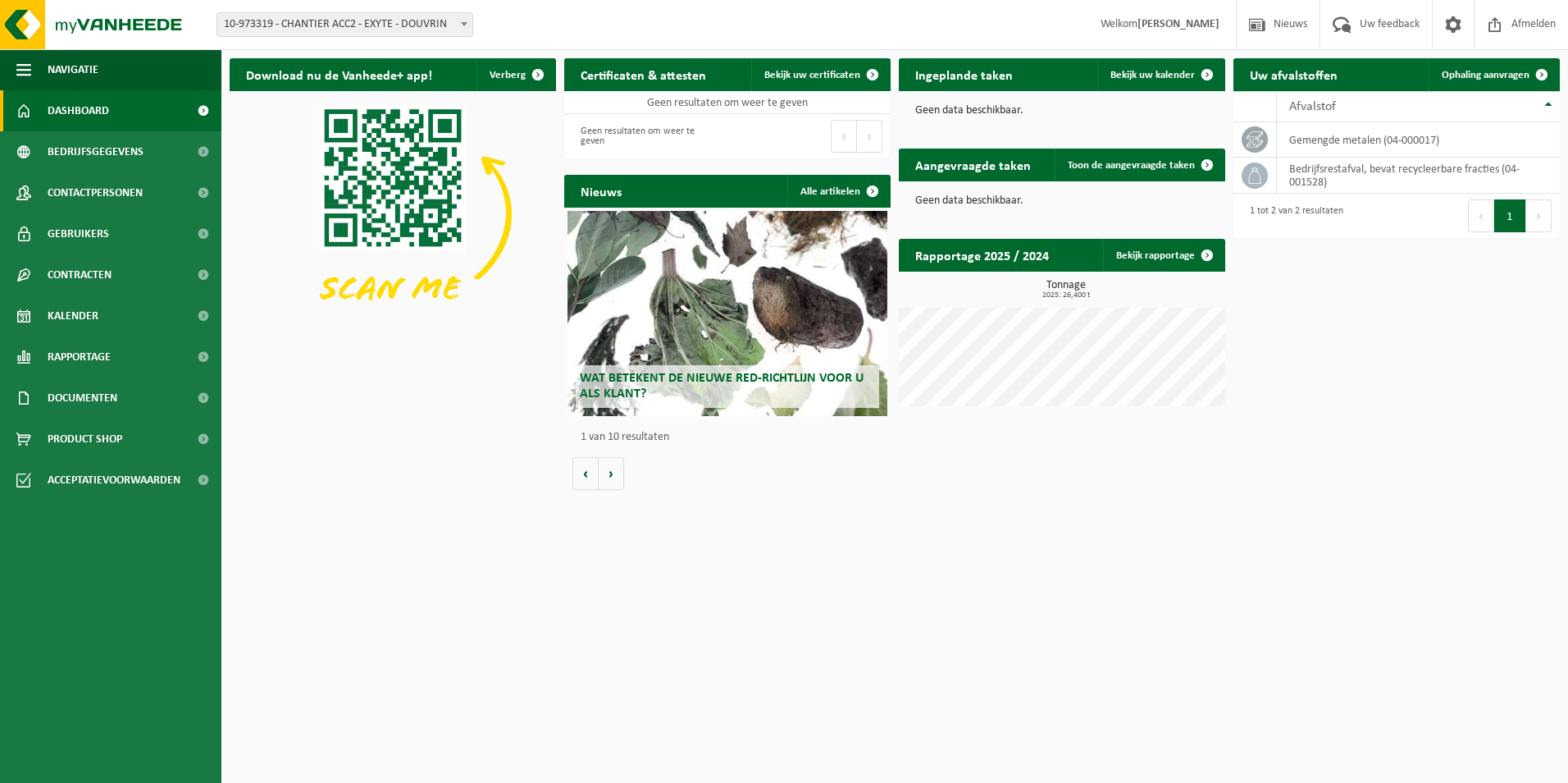
click at [1195, 23] on strong "[PERSON_NAME]" at bounding box center [1178, 24] width 82 height 12
click at [1452, 24] on span at bounding box center [1453, 24] width 25 height 48
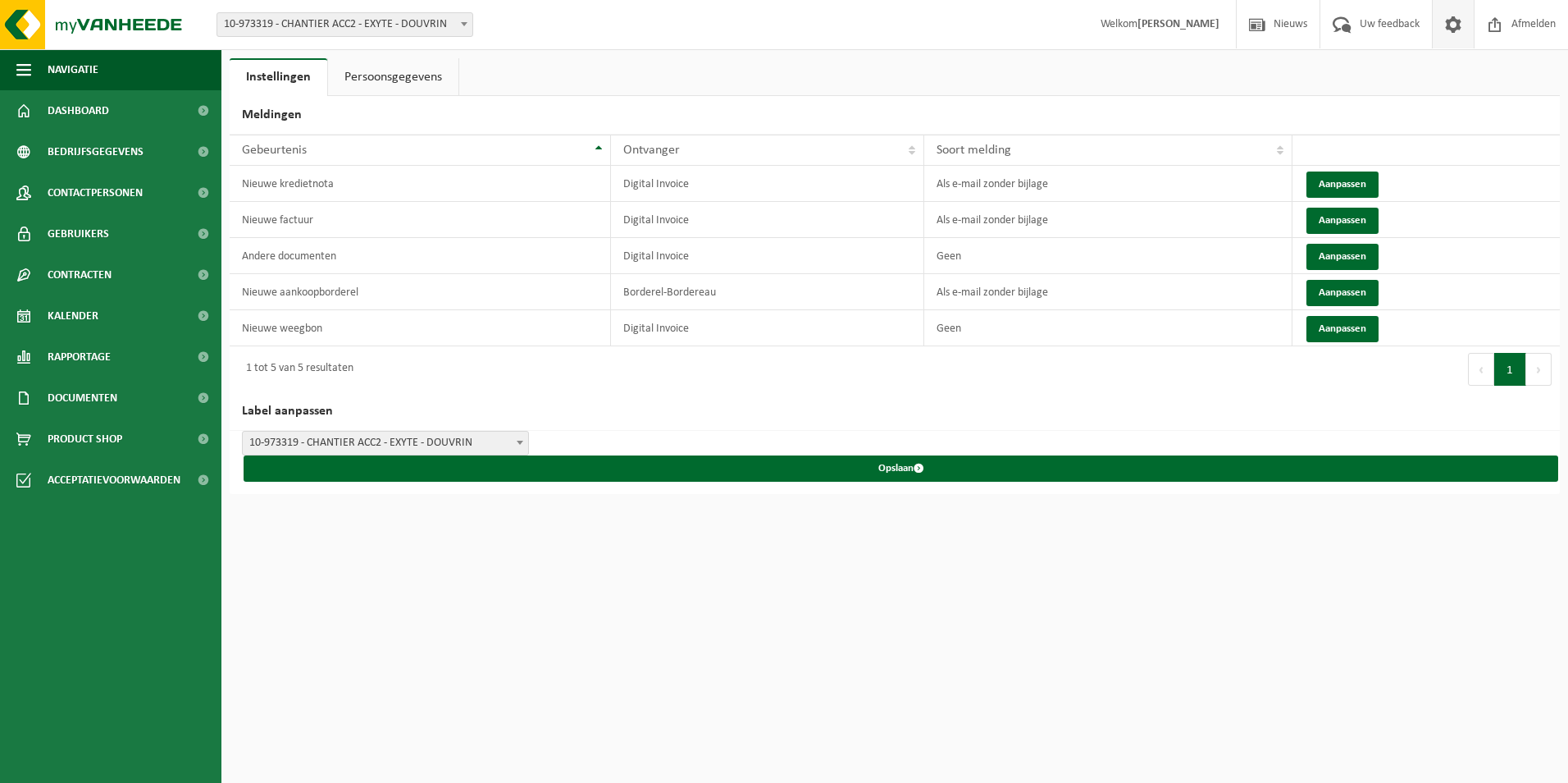
click at [436, 76] on link "Persoonsgegevens" at bounding box center [393, 77] width 131 height 37
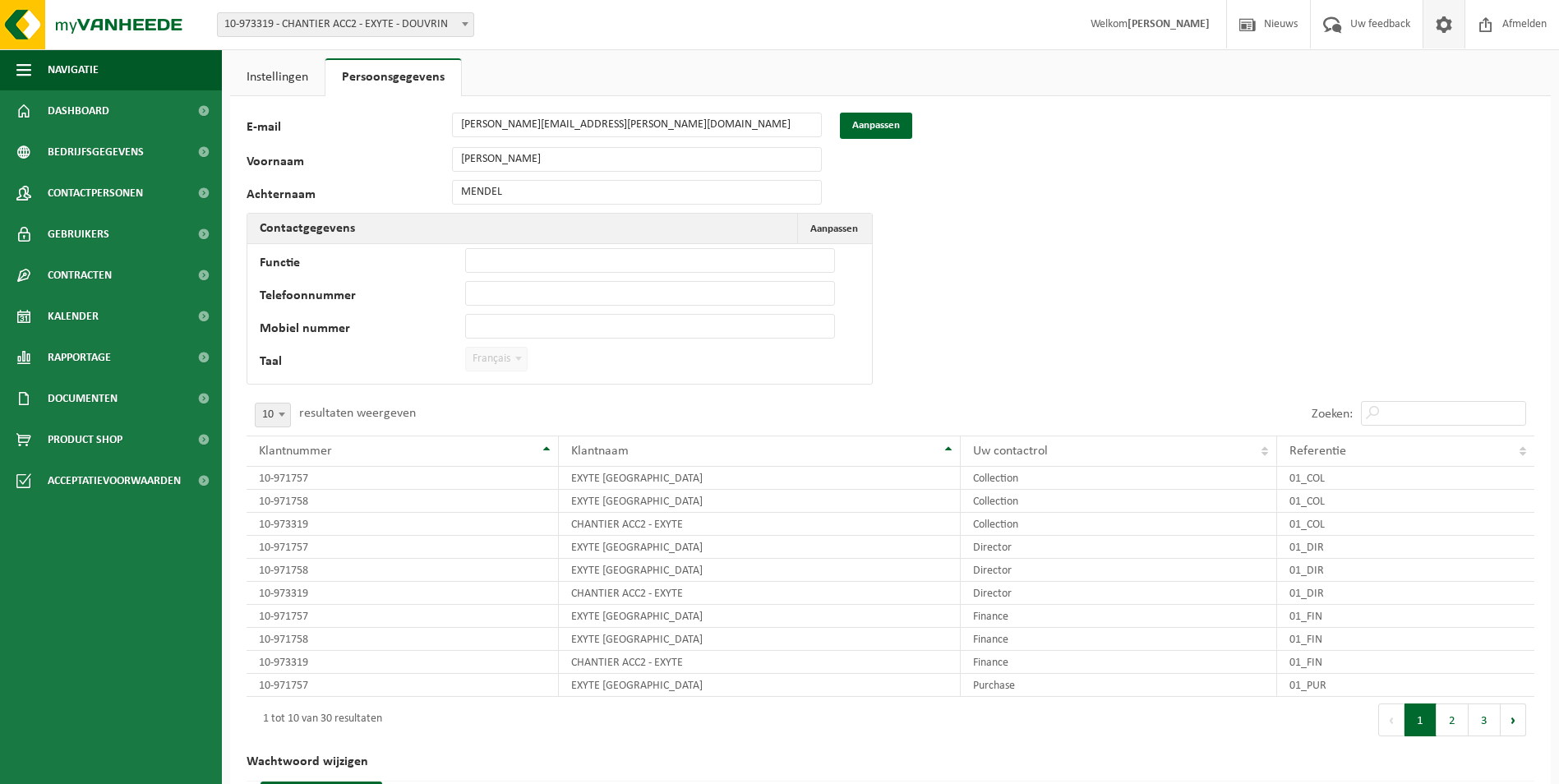
click at [287, 76] on link "Instellingen" at bounding box center [276, 77] width 94 height 37
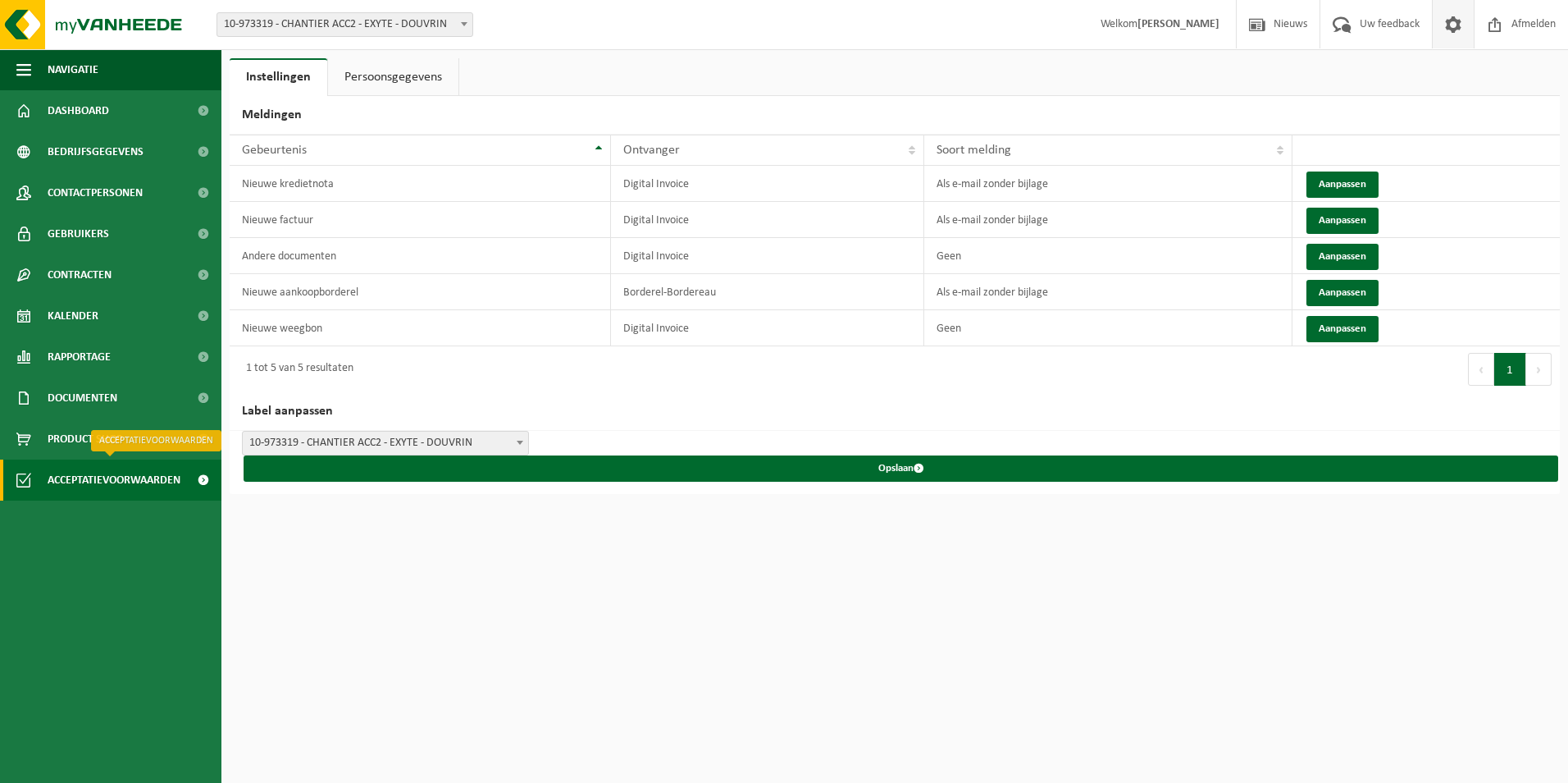
click at [188, 483] on span at bounding box center [202, 480] width 37 height 41
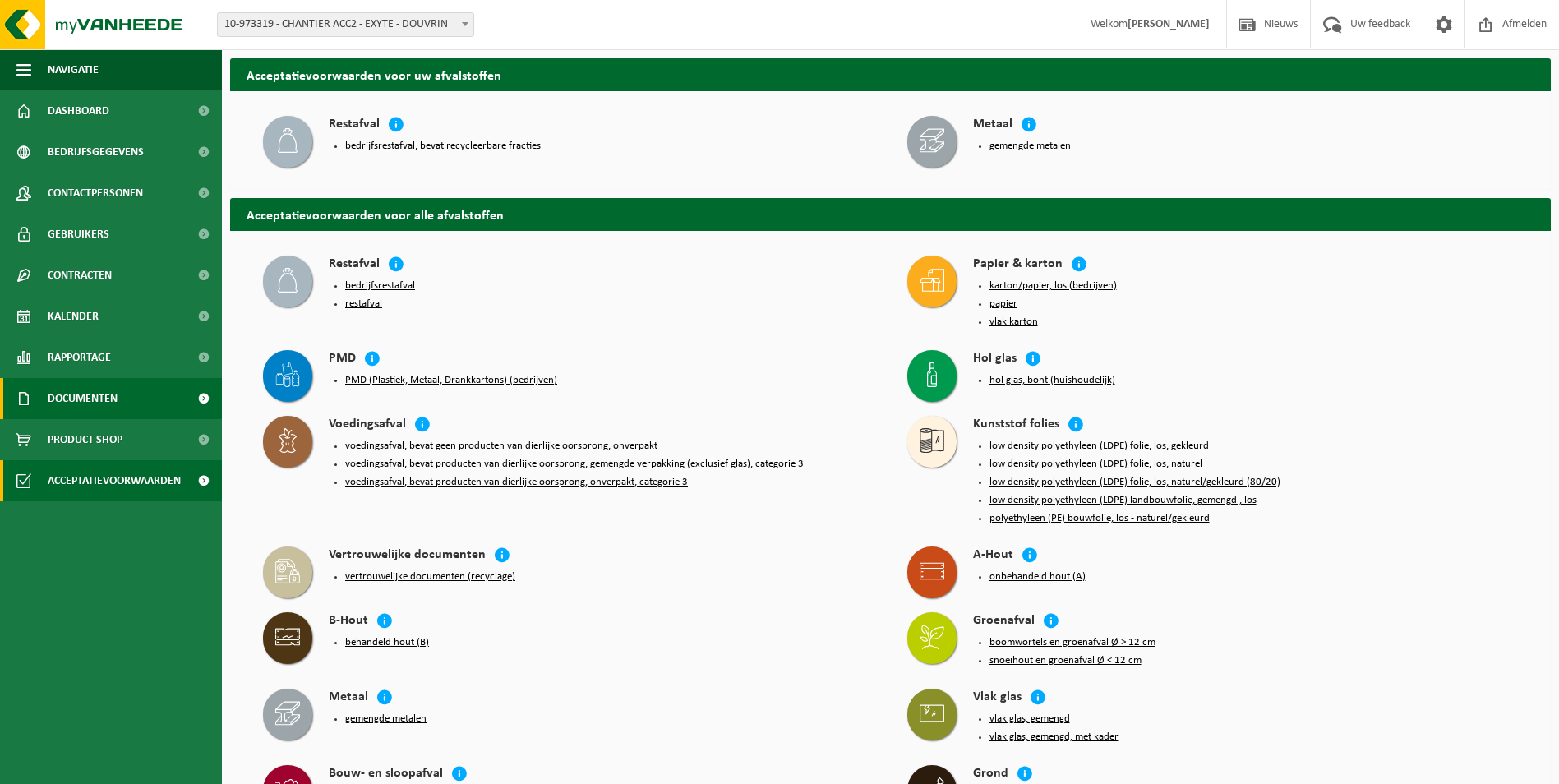
click at [199, 395] on span at bounding box center [202, 398] width 37 height 41
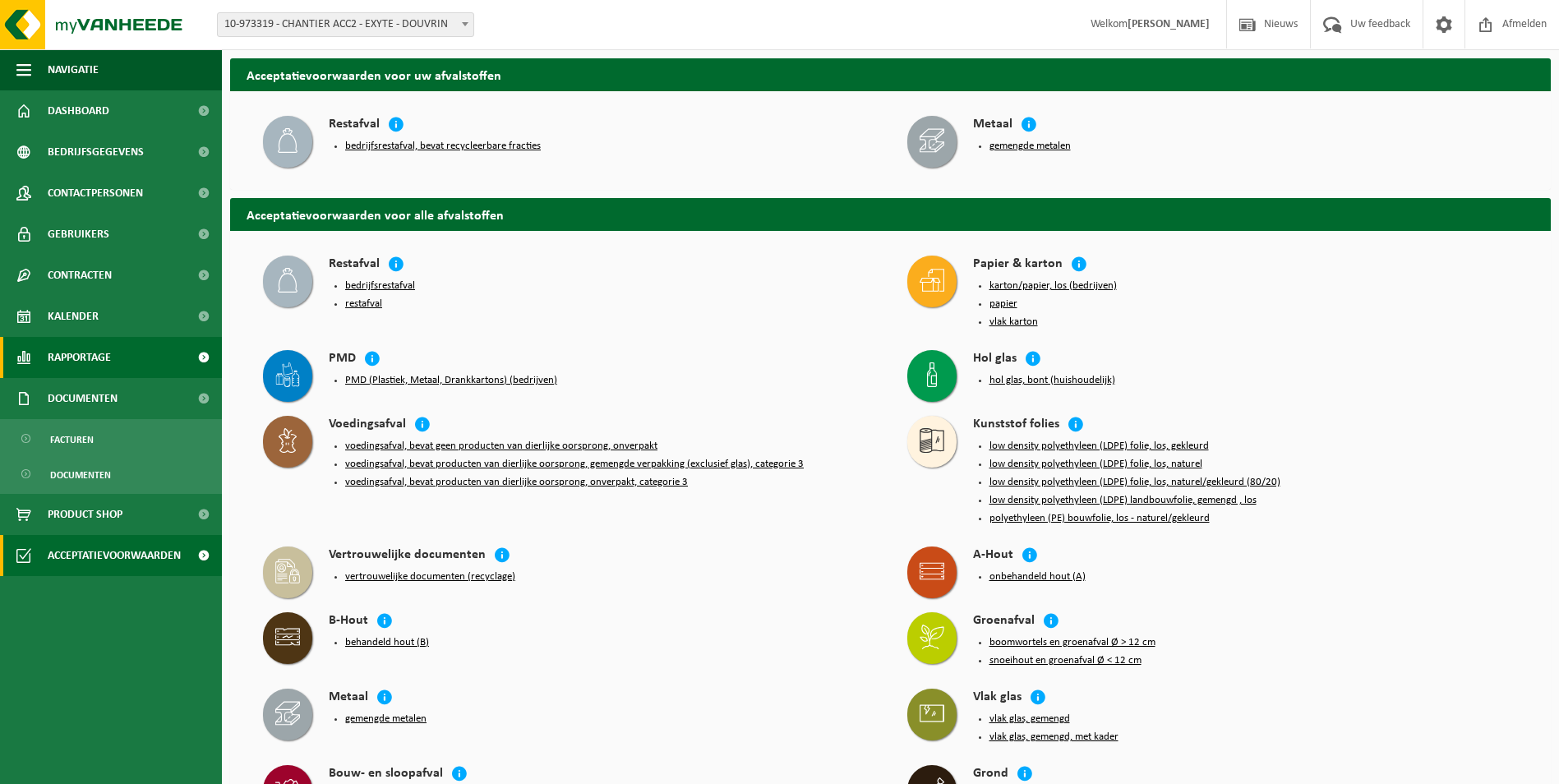
click at [212, 361] on span at bounding box center [202, 357] width 37 height 41
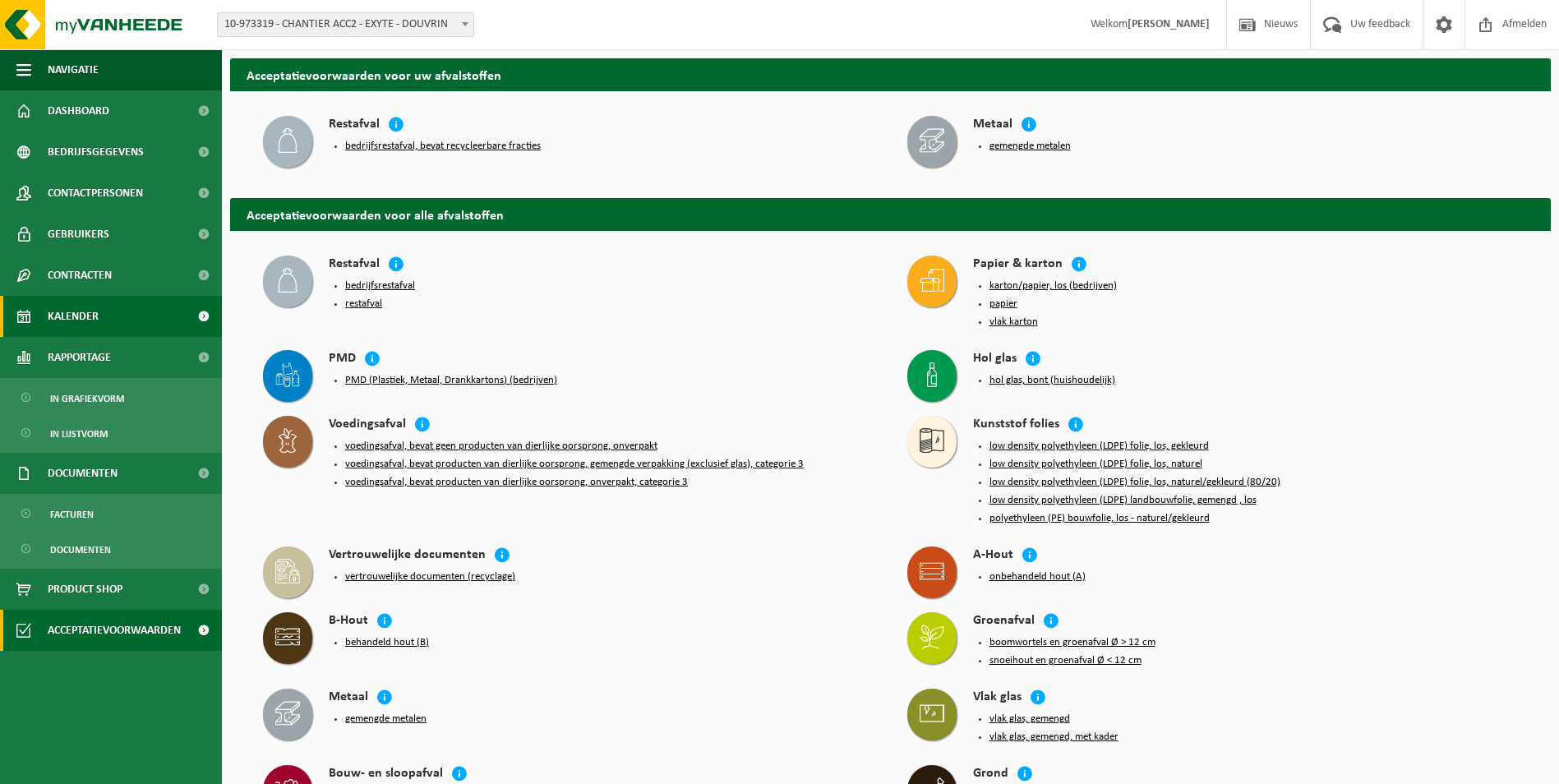
click at [208, 328] on span at bounding box center [202, 316] width 37 height 41
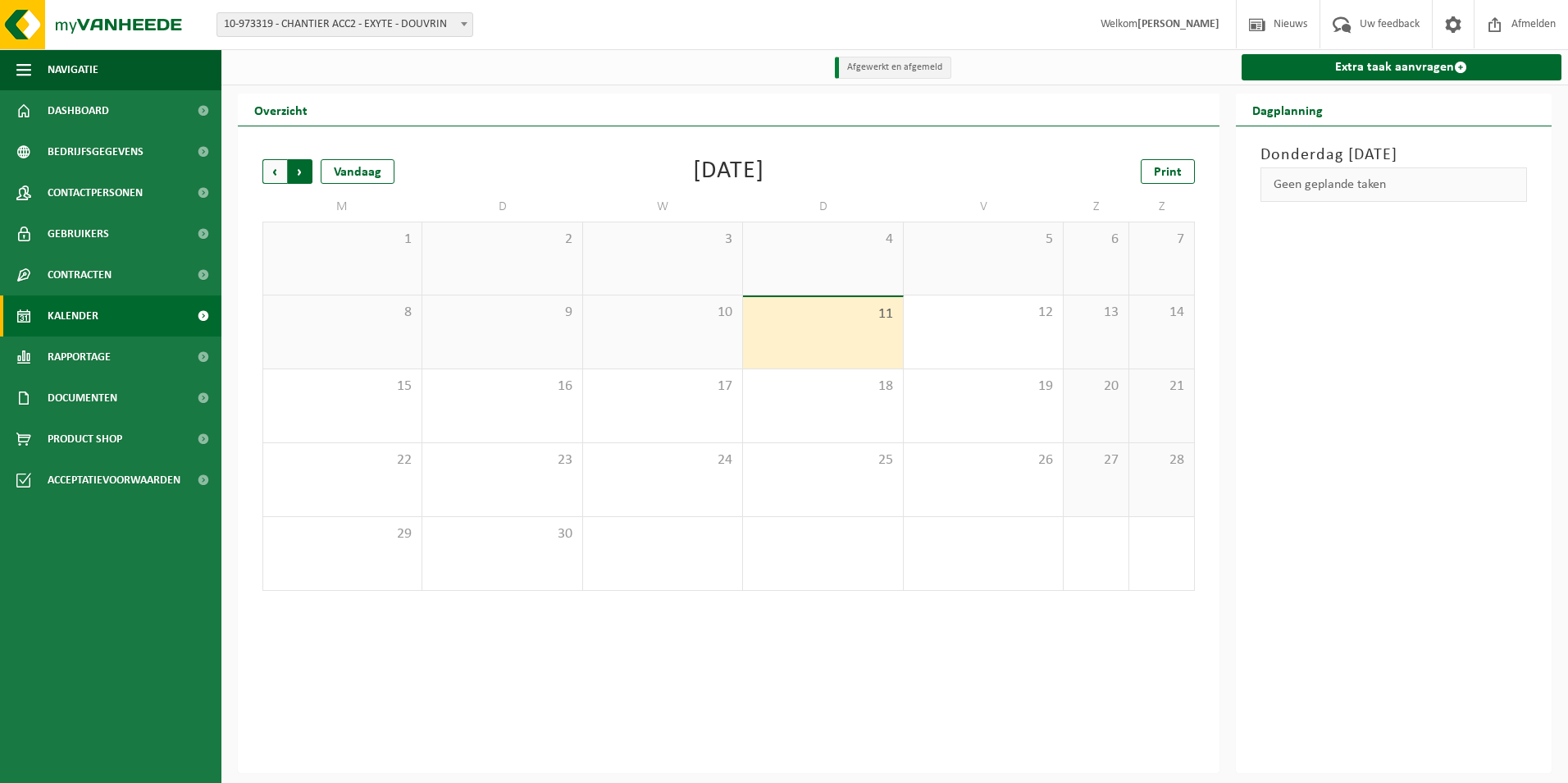
click at [278, 169] on span "Vorige" at bounding box center [274, 171] width 25 height 25
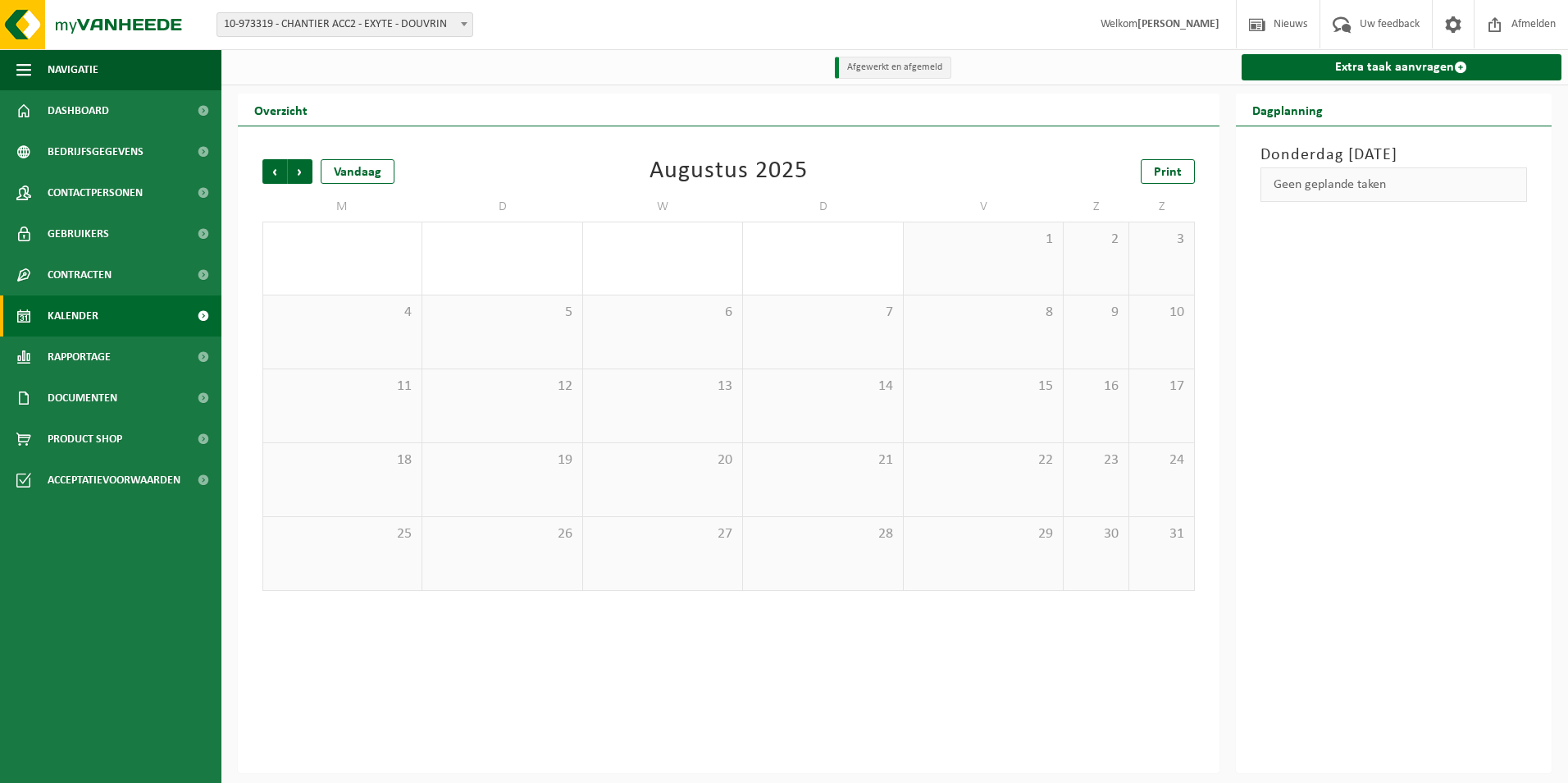
click at [278, 169] on span "Vorige" at bounding box center [274, 171] width 25 height 25
click at [547, 326] on div "8 1" at bounding box center [502, 332] width 159 height 73
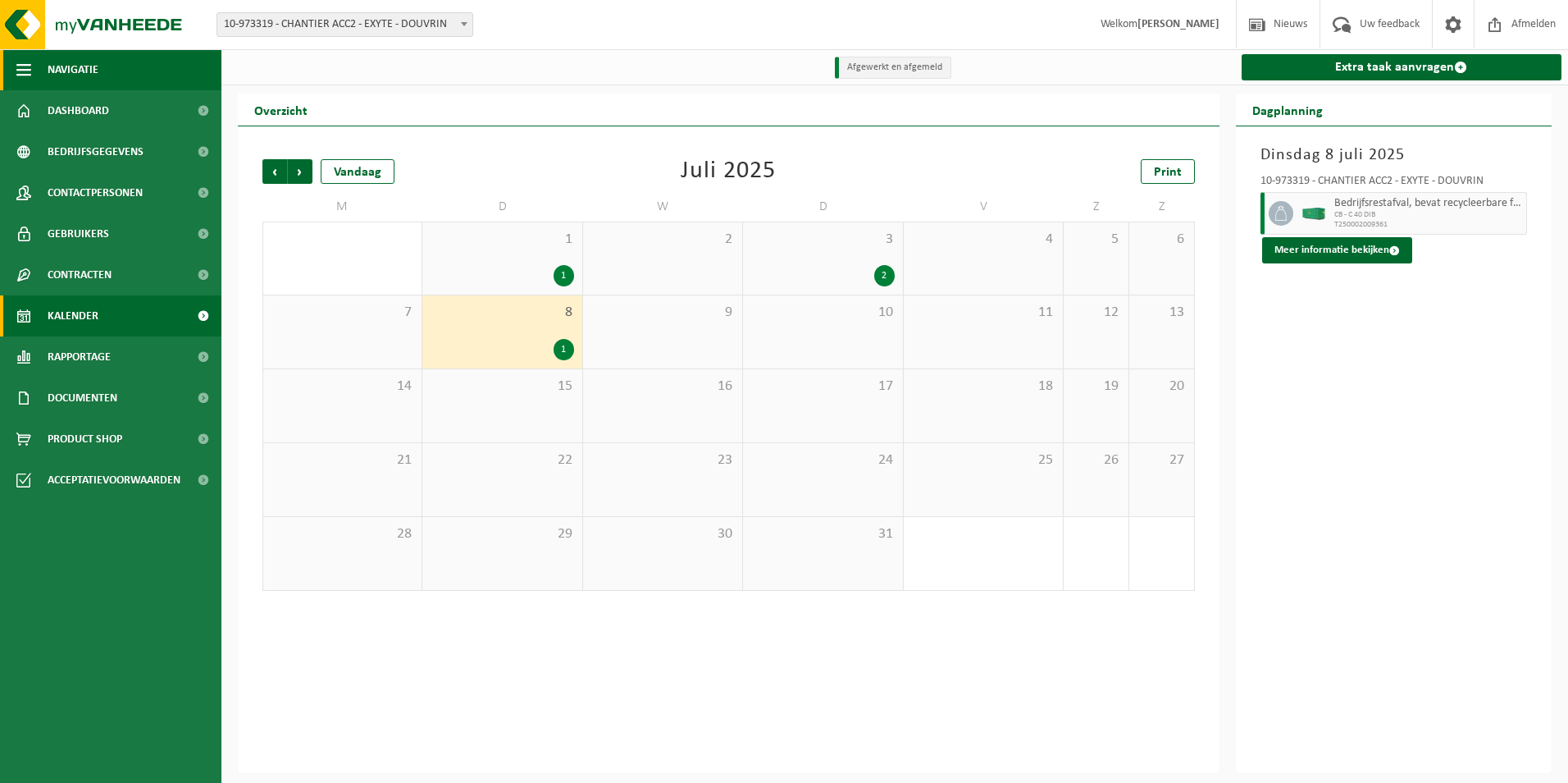
click at [25, 72] on span "button" at bounding box center [23, 70] width 14 height 41
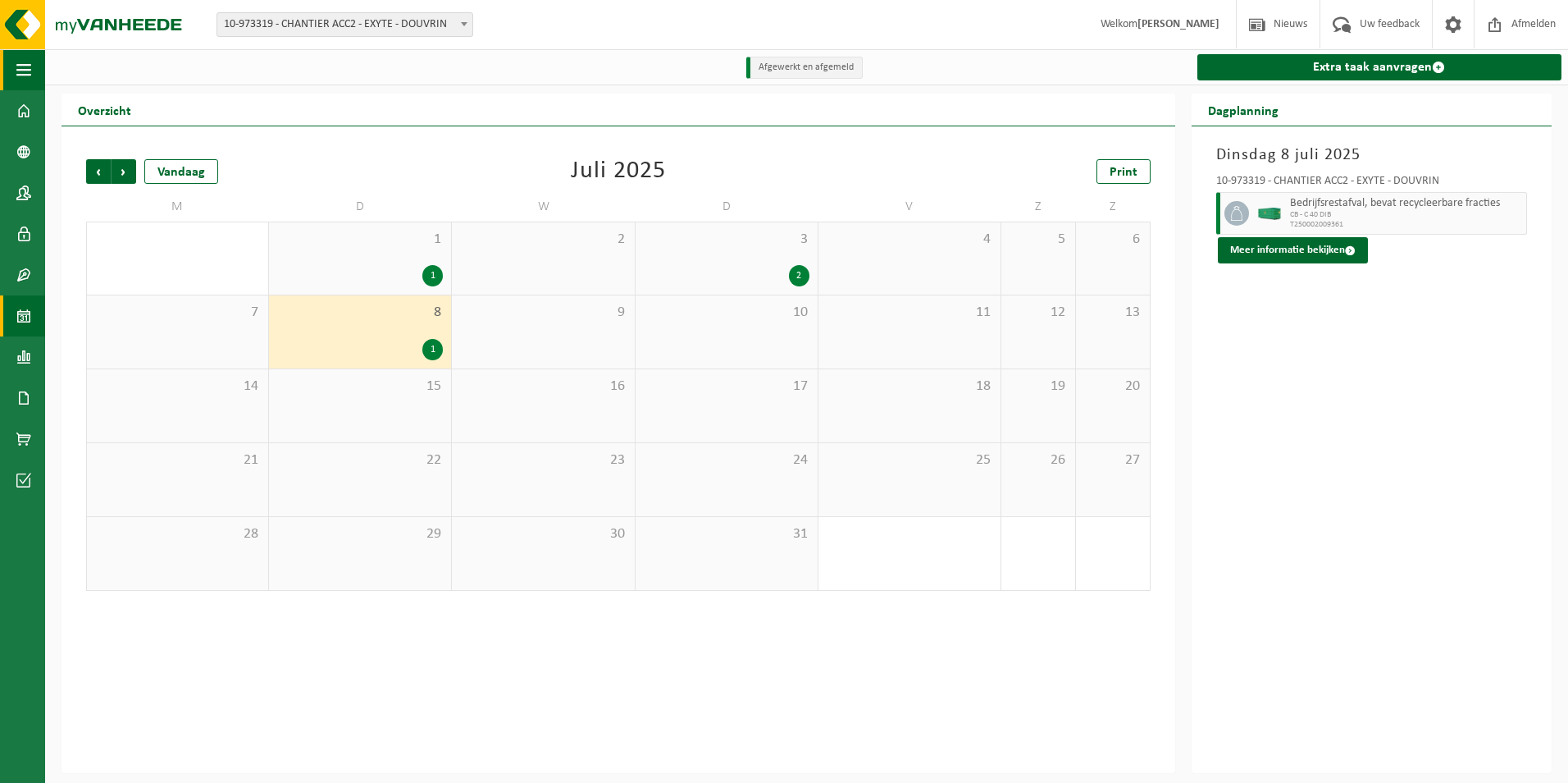
click at [25, 72] on span "button" at bounding box center [23, 70] width 14 height 41
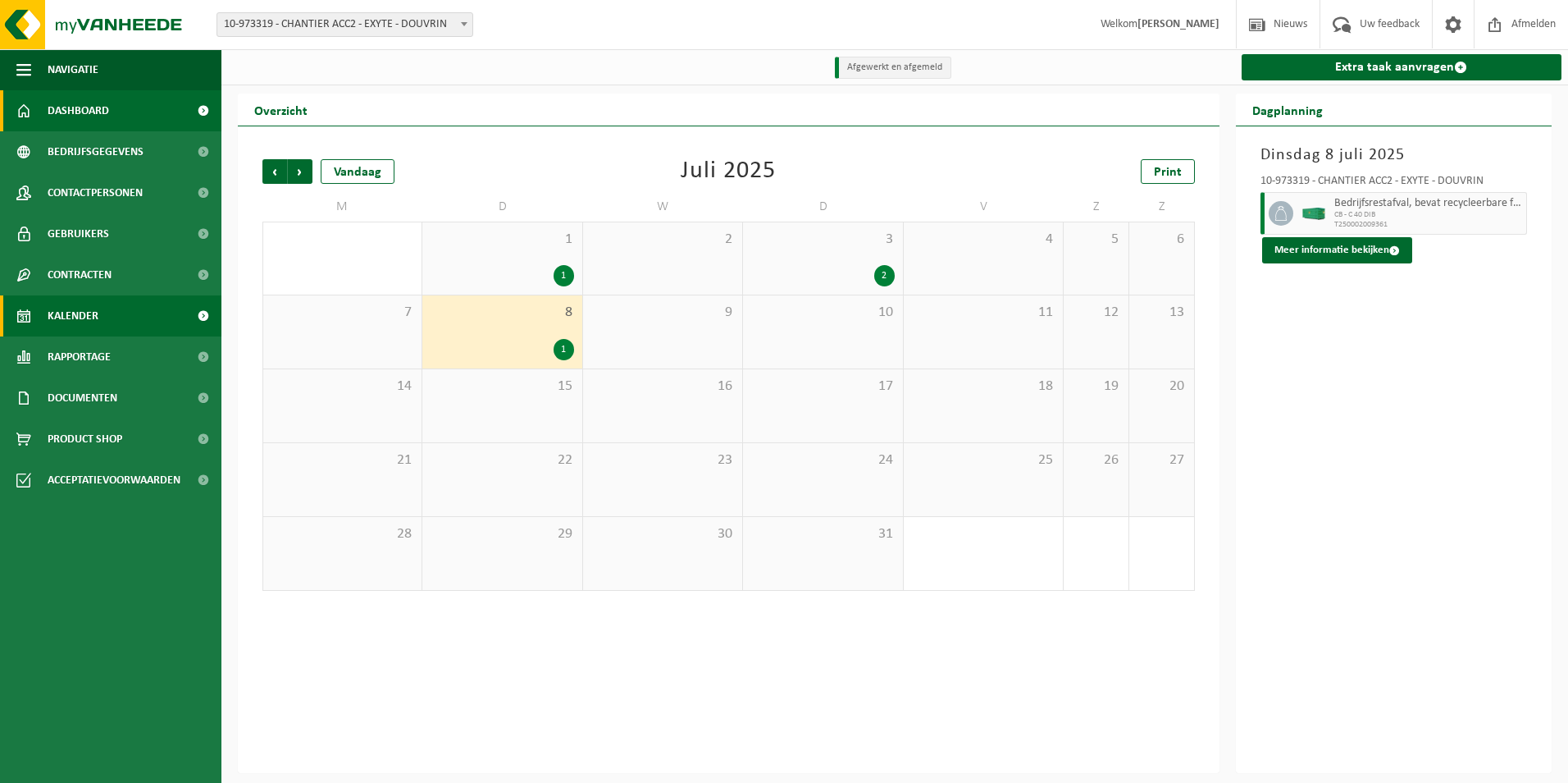
click at [207, 111] on span at bounding box center [202, 110] width 37 height 41
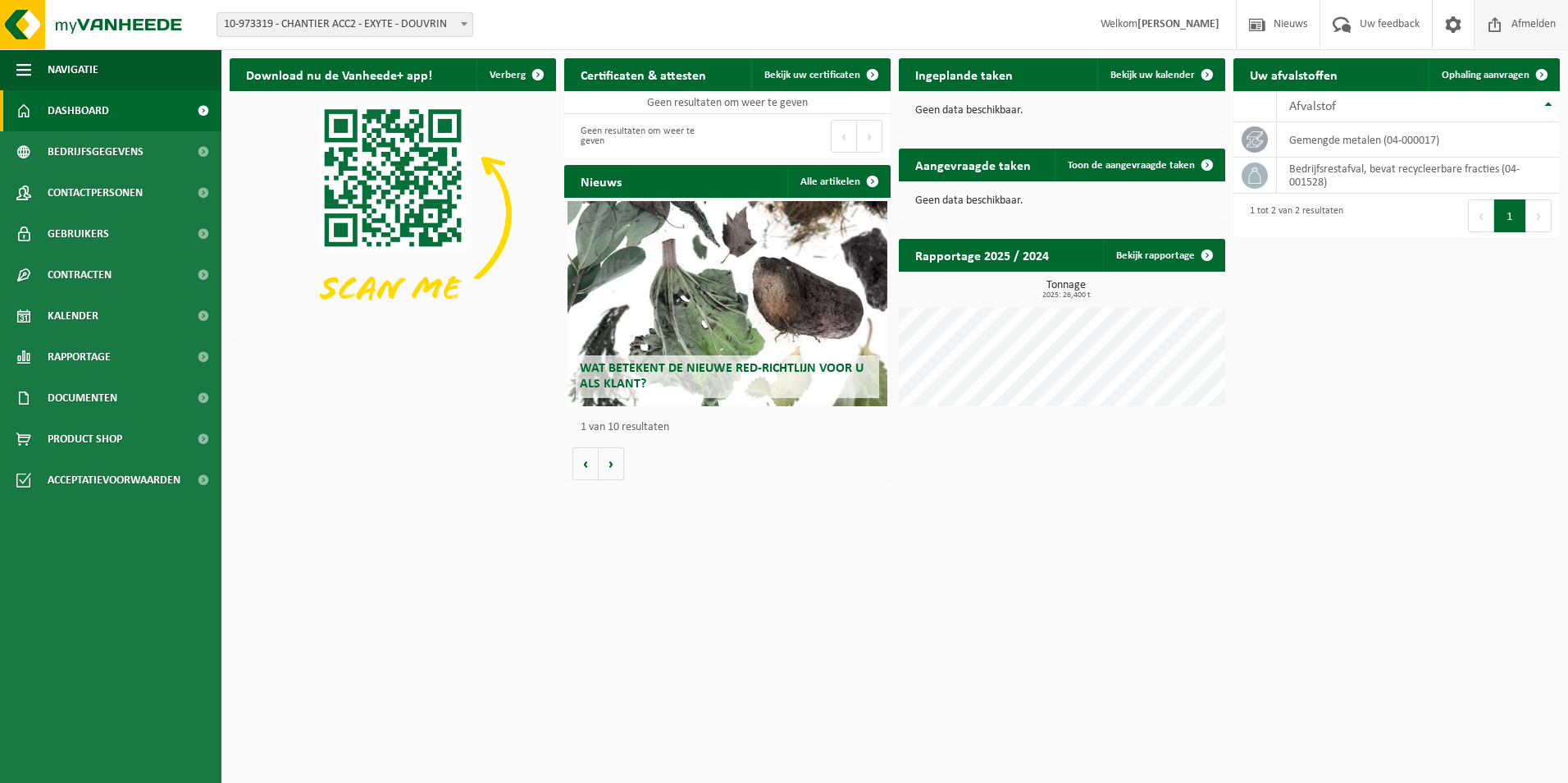
click at [1508, 20] on span "Afmelden" at bounding box center [1534, 24] width 53 height 48
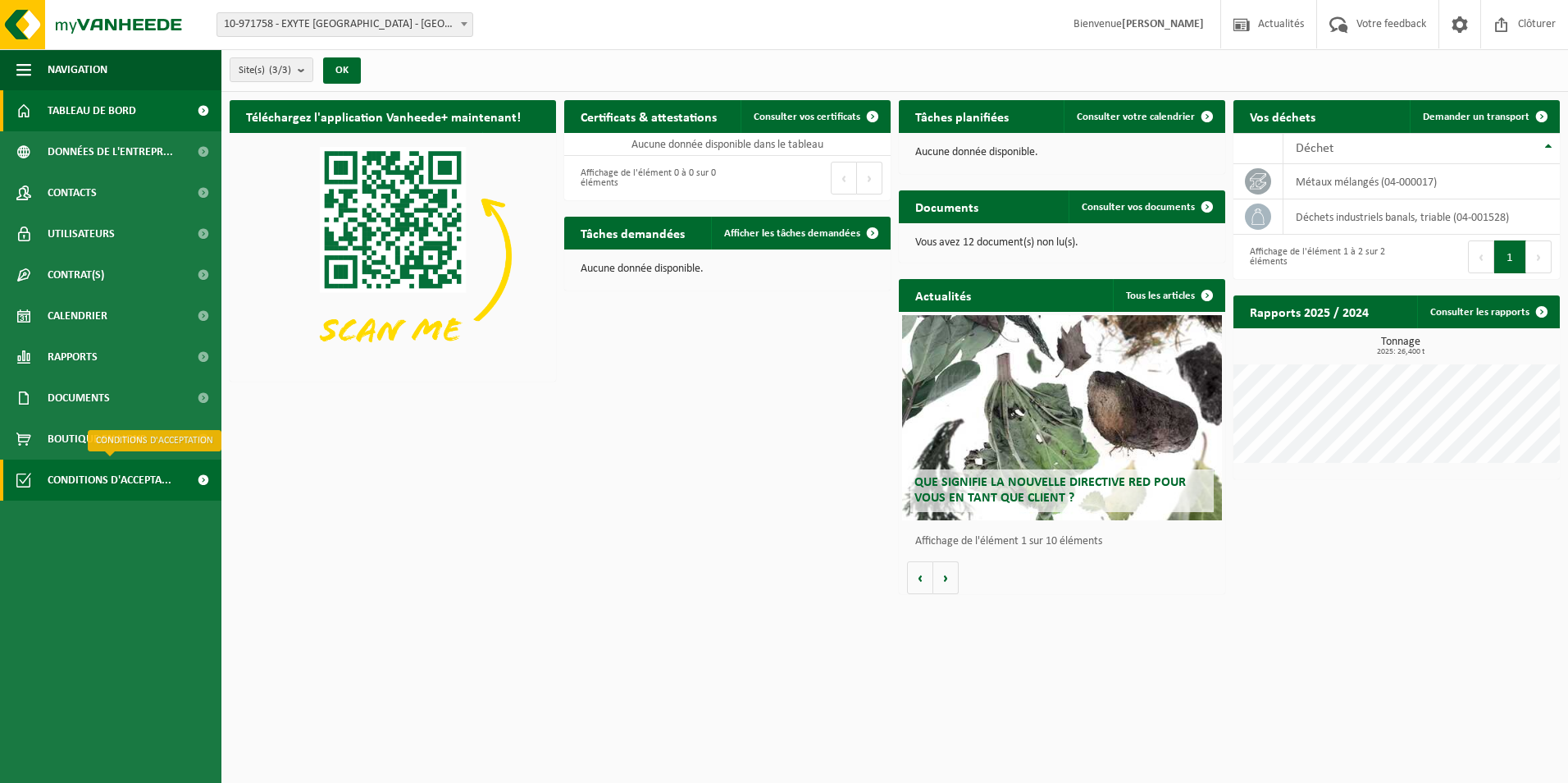
click at [201, 477] on span at bounding box center [202, 480] width 37 height 41
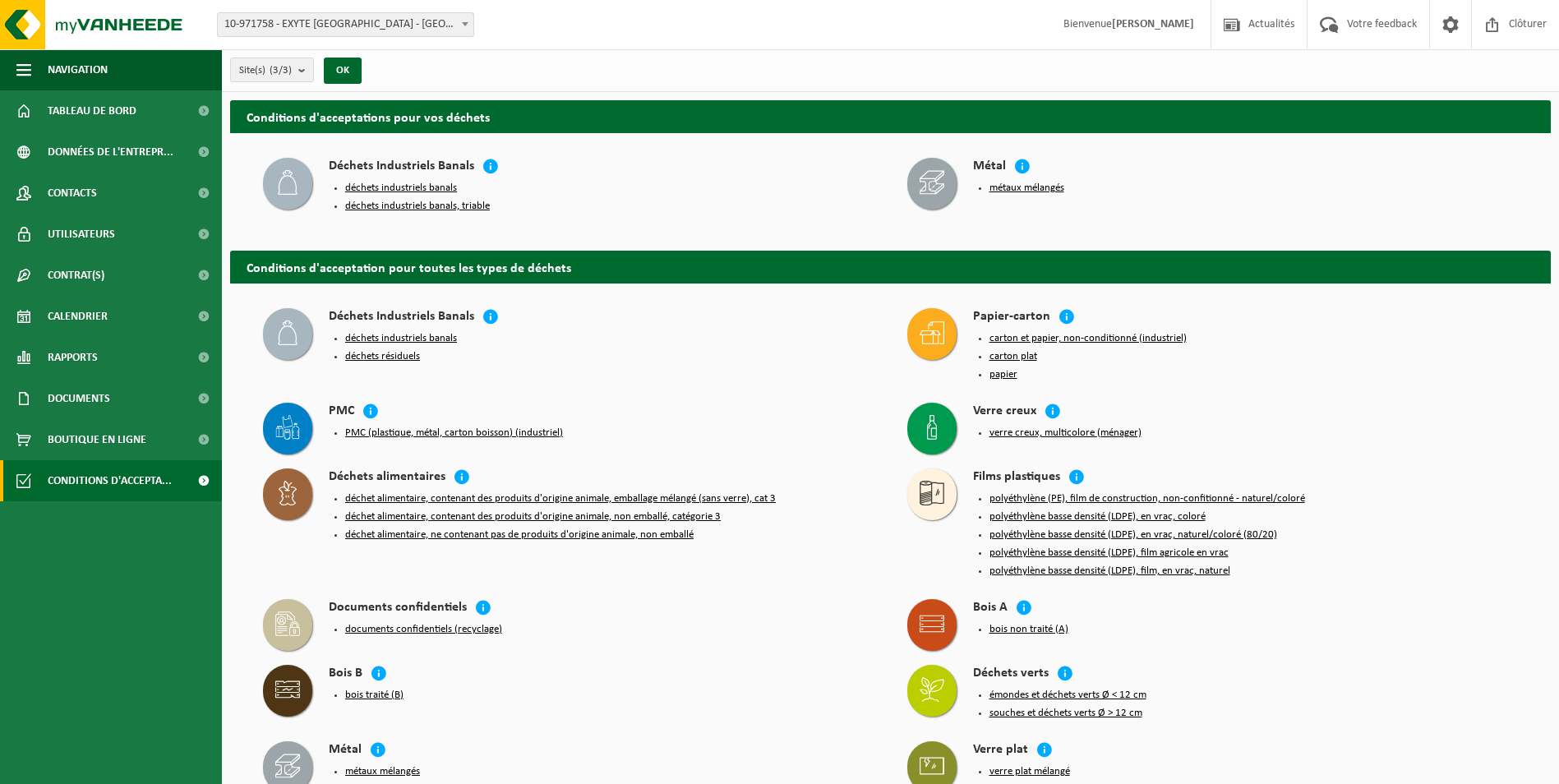
click at [202, 478] on span at bounding box center [202, 480] width 37 height 41
click at [203, 437] on span at bounding box center [202, 440] width 37 height 41
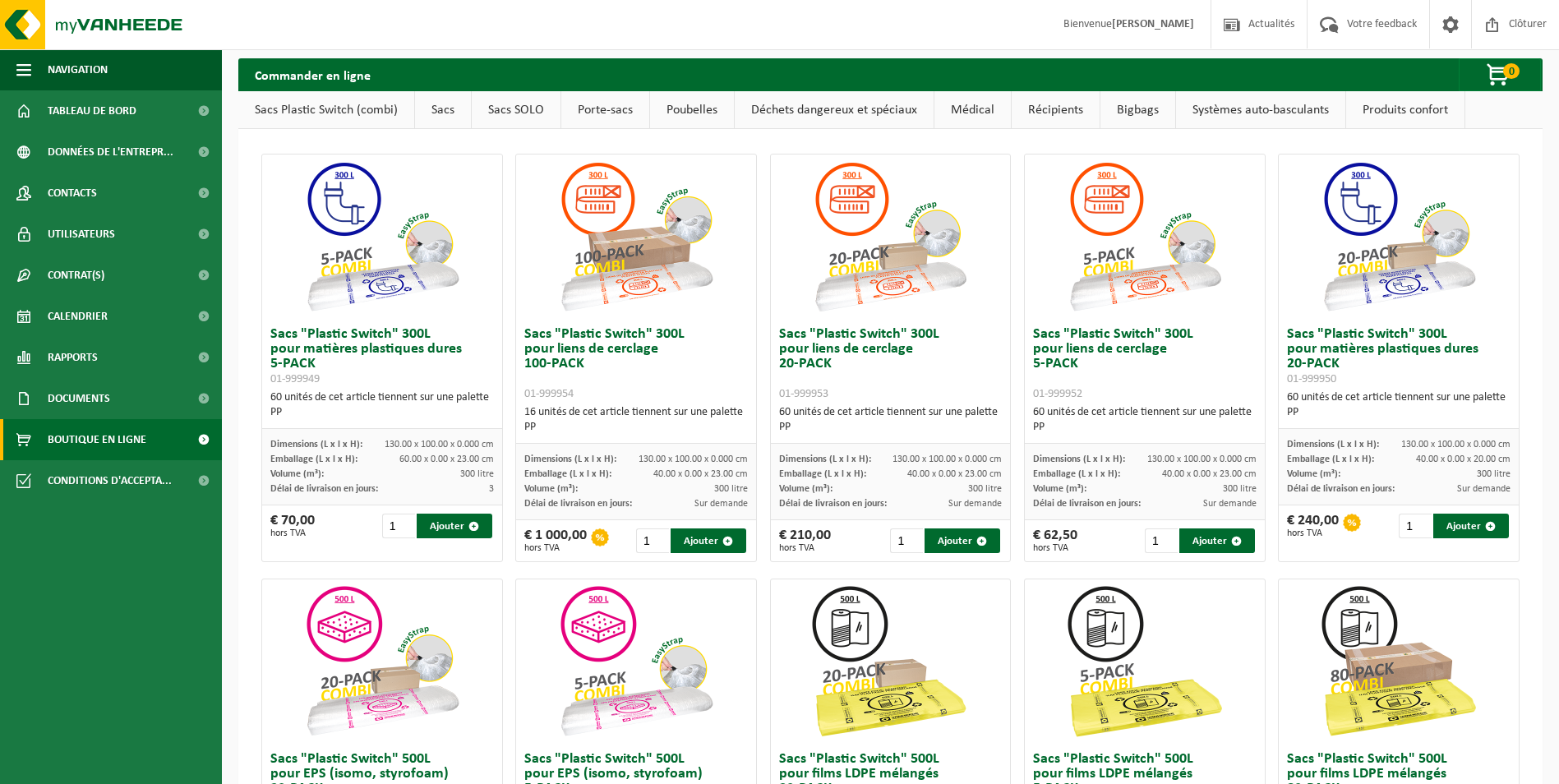
click at [203, 437] on span at bounding box center [202, 440] width 37 height 41
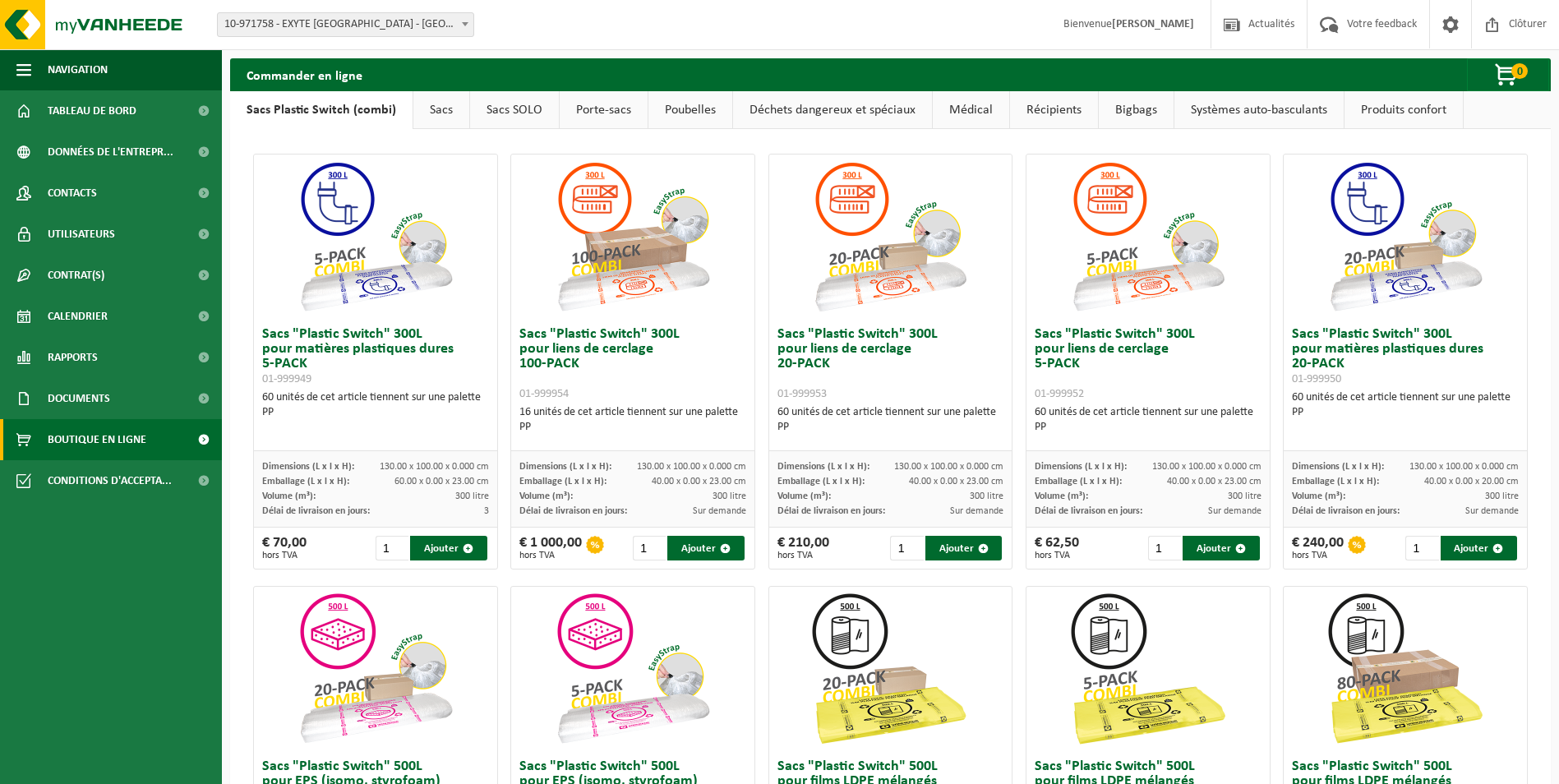
click at [202, 403] on span at bounding box center [202, 398] width 37 height 41
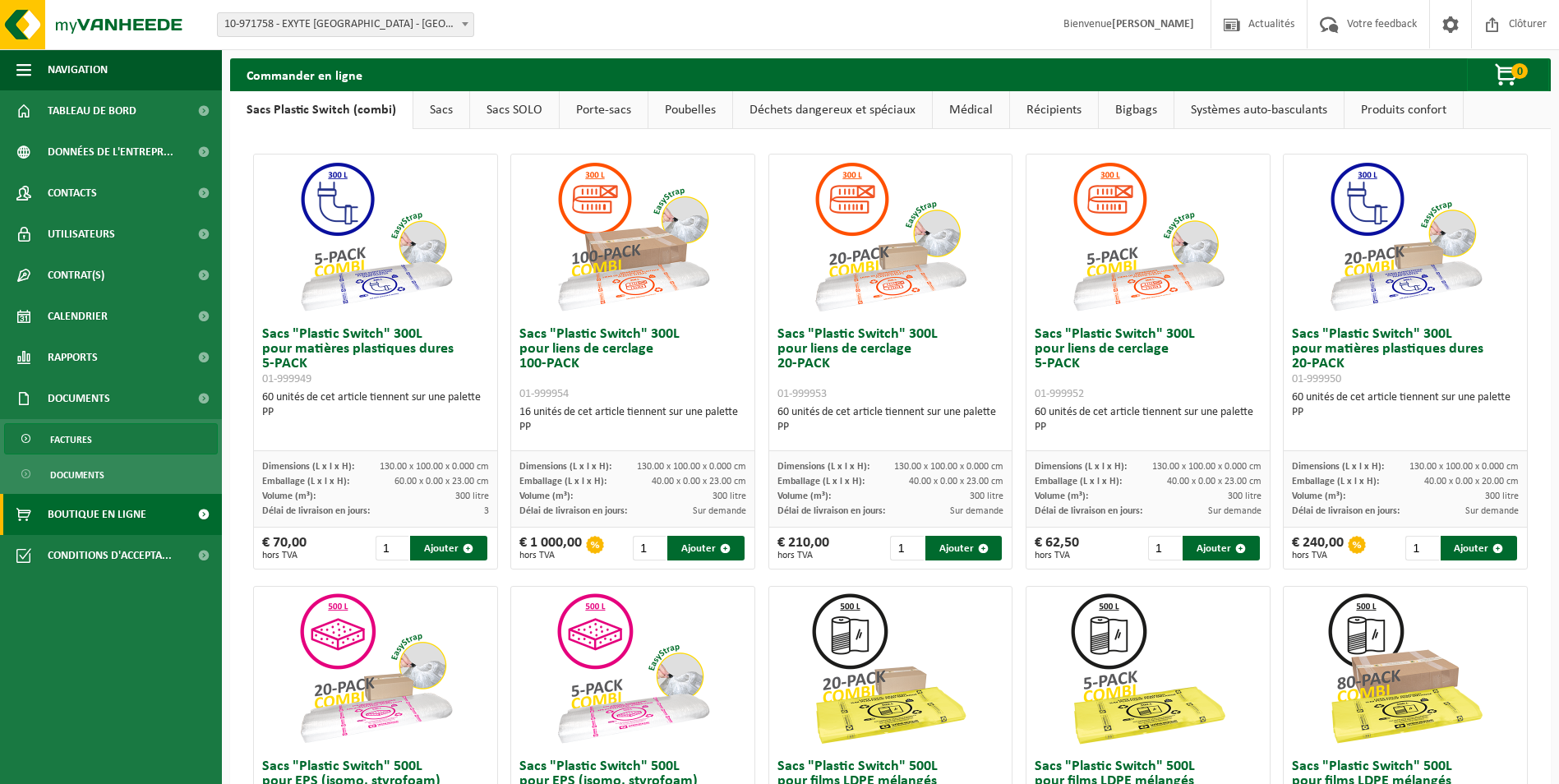
click at [124, 447] on link "Factures" at bounding box center [111, 439] width 213 height 31
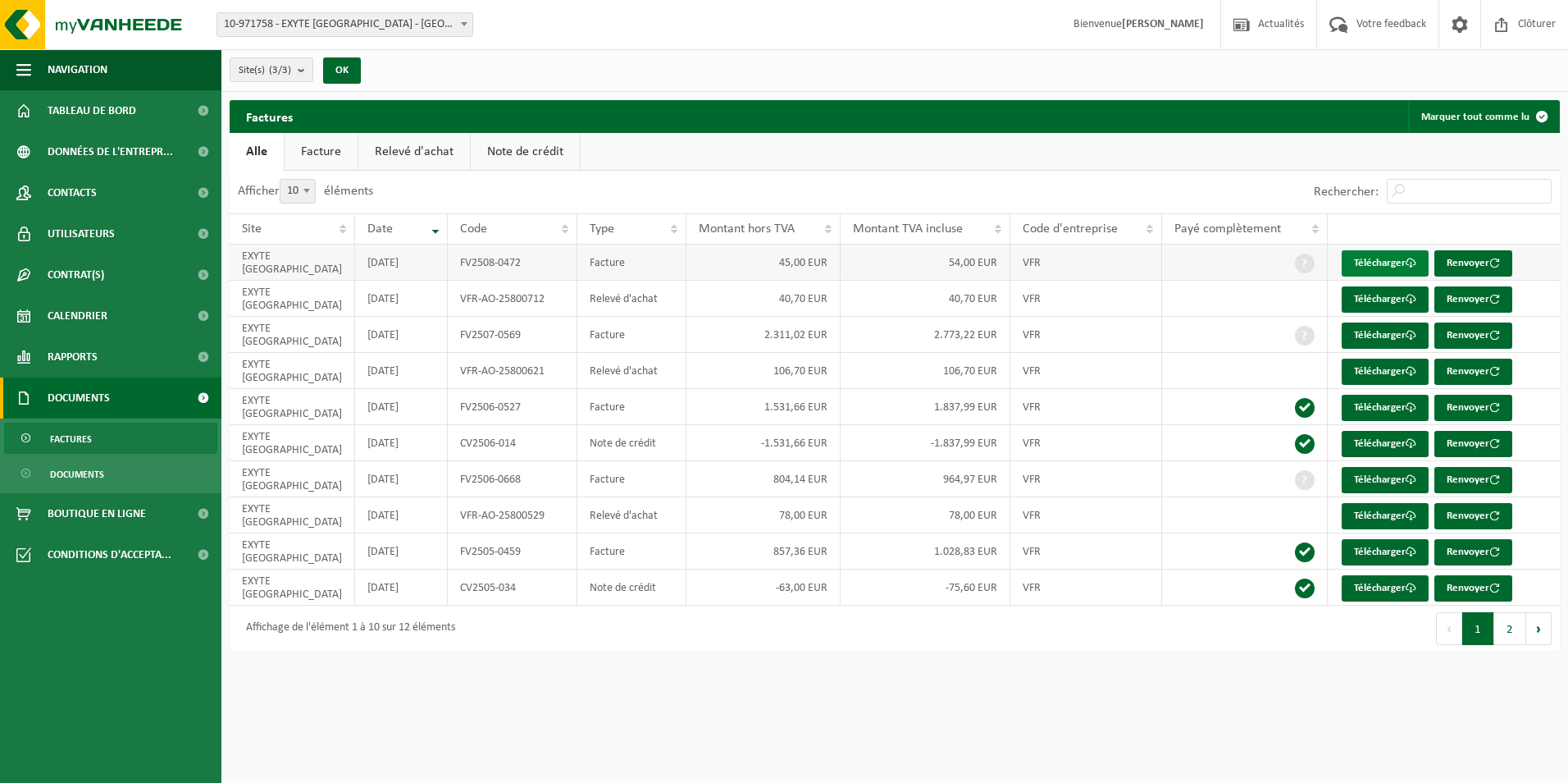
click at [1380, 254] on link "Télécharger" at bounding box center [1385, 263] width 87 height 26
click at [470, 31] on span at bounding box center [464, 23] width 16 height 21
click at [1389, 301] on link "Télécharger" at bounding box center [1385, 299] width 87 height 26
click at [1390, 339] on link "Télécharger" at bounding box center [1385, 335] width 87 height 26
click at [1376, 373] on link "Télécharger" at bounding box center [1385, 371] width 87 height 26
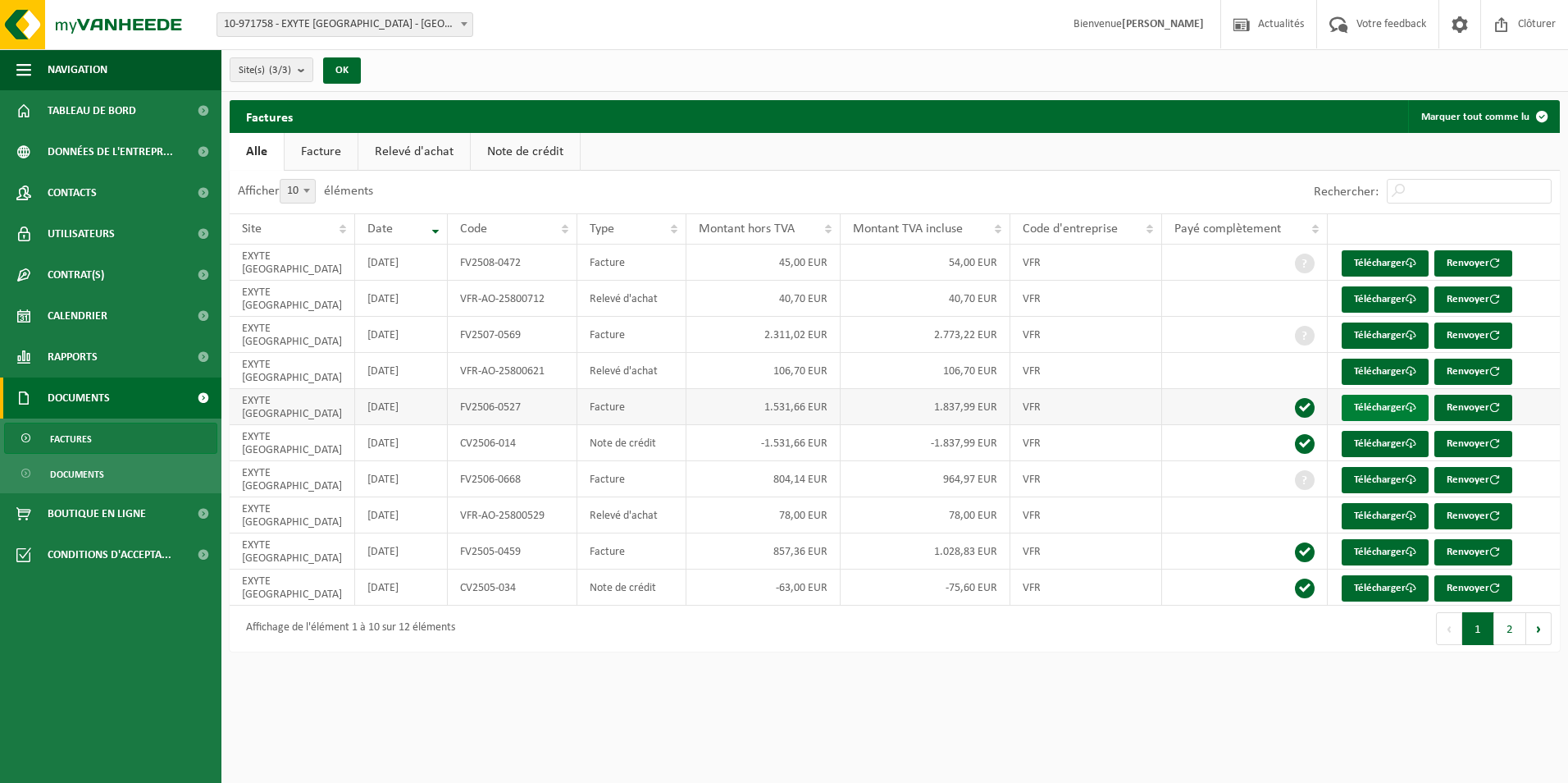
click at [1383, 413] on link "Télécharger" at bounding box center [1385, 408] width 87 height 26
click at [1394, 440] on link "Télécharger" at bounding box center [1385, 443] width 87 height 26
click at [1368, 475] on link "Télécharger" at bounding box center [1385, 480] width 87 height 26
click at [1388, 511] on link "Télécharger" at bounding box center [1385, 515] width 87 height 26
click at [1357, 552] on link "Télécharger" at bounding box center [1385, 552] width 87 height 26
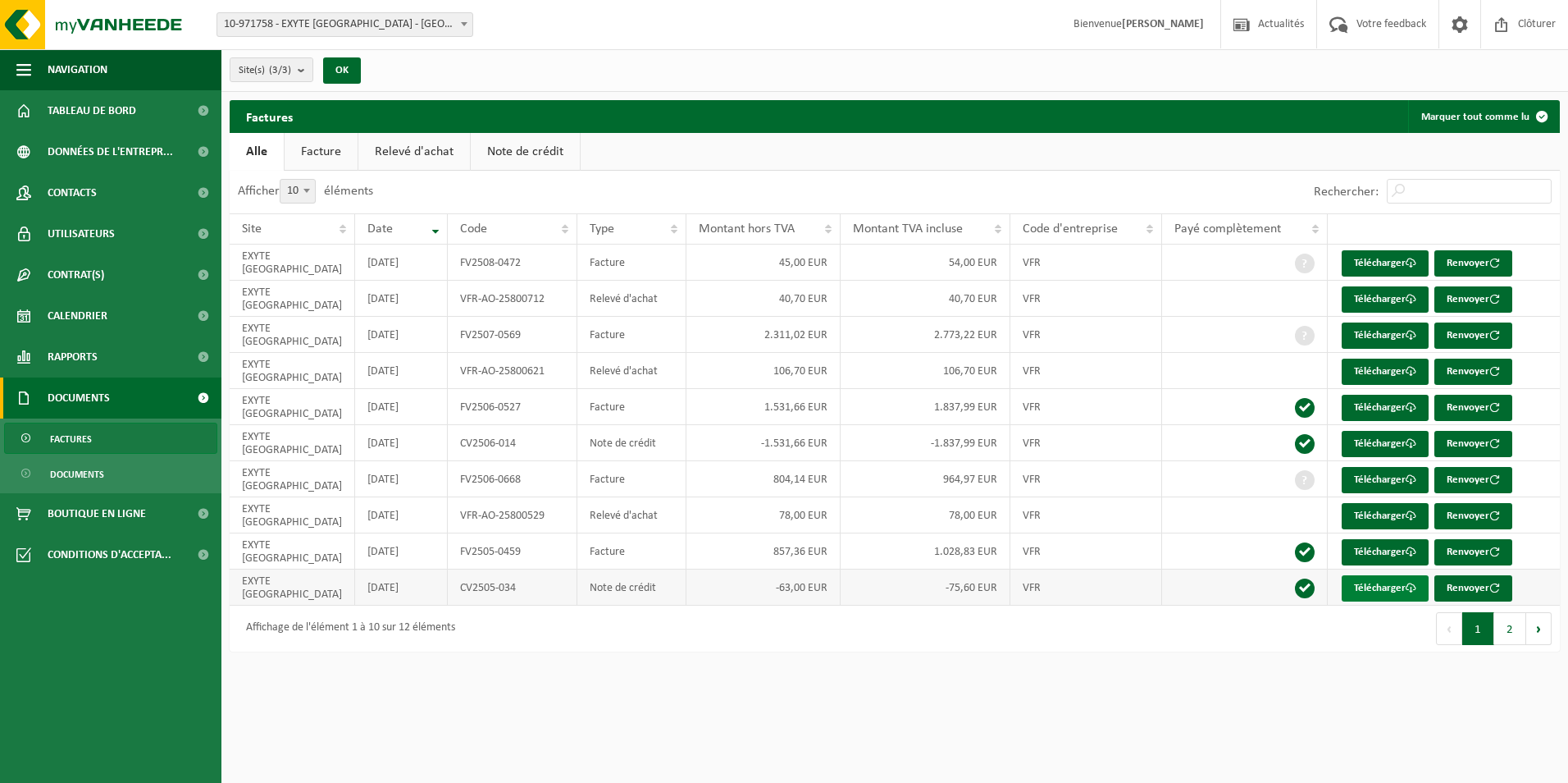
click at [1393, 593] on link "Télécharger" at bounding box center [1385, 588] width 87 height 26
click at [1537, 629] on button "Suivant" at bounding box center [1539, 628] width 25 height 33
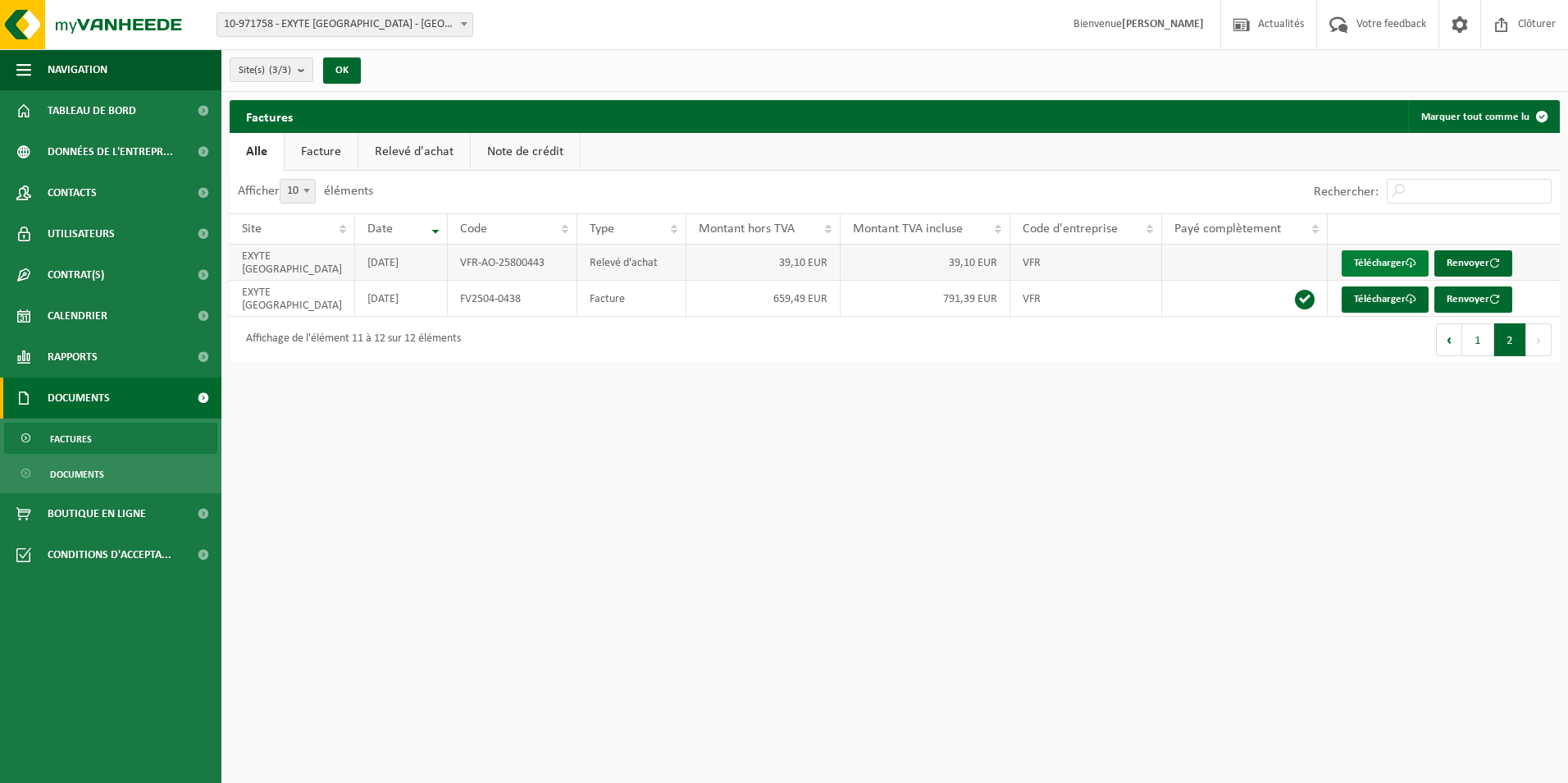
click at [1385, 264] on link "Télécharger" at bounding box center [1385, 263] width 87 height 26
click at [1385, 301] on link "Télécharger" at bounding box center [1385, 299] width 87 height 26
